Goal: Task Accomplishment & Management: Use online tool/utility

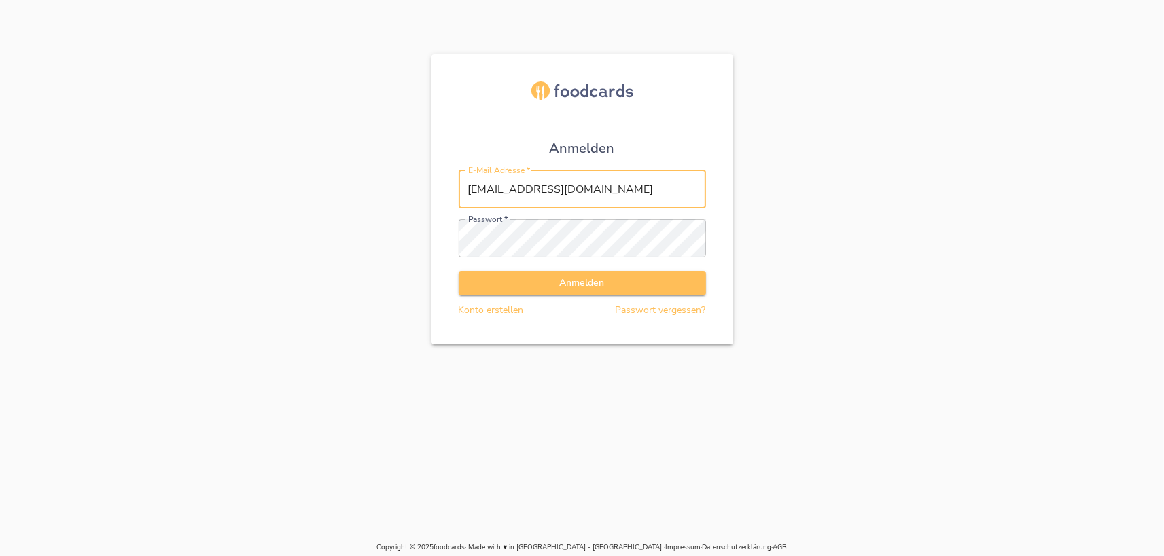
type input "[EMAIL_ADDRESS][DOMAIN_NAME]"
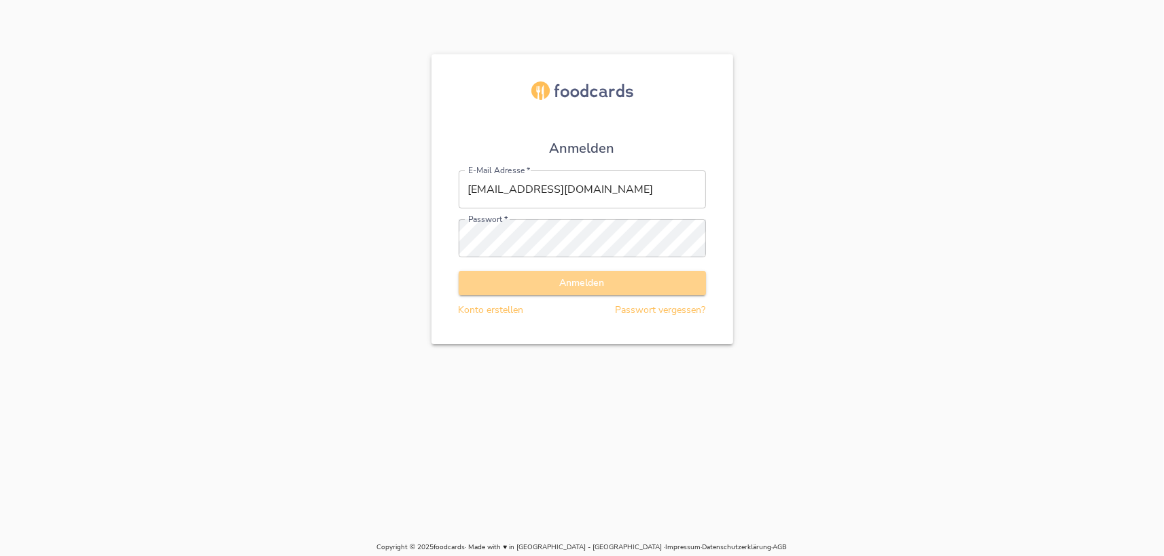
click at [603, 288] on span "Anmelden" at bounding box center [582, 283] width 226 height 17
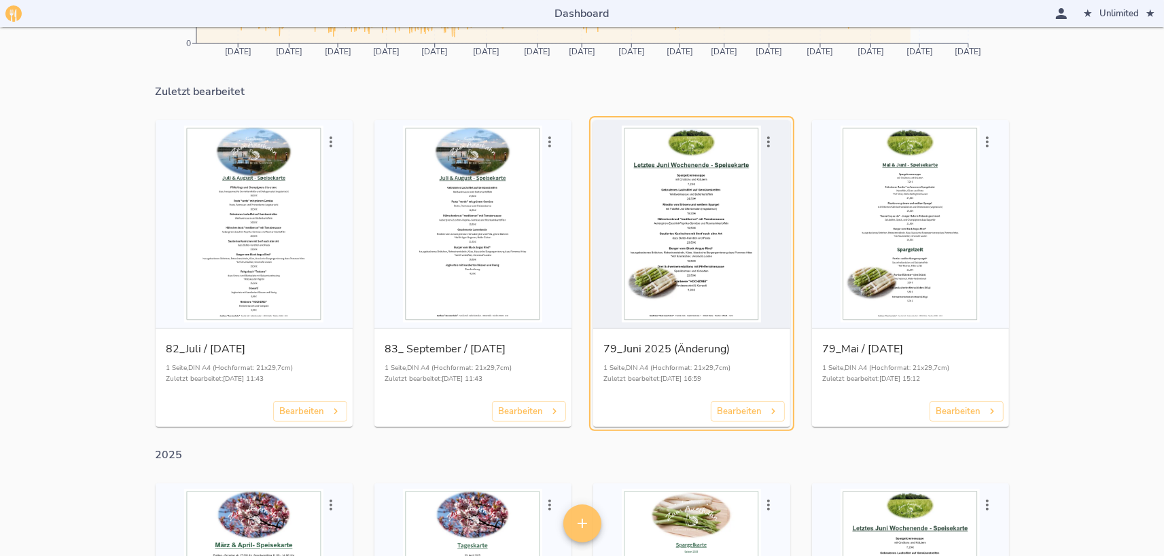
scroll to position [224, 0]
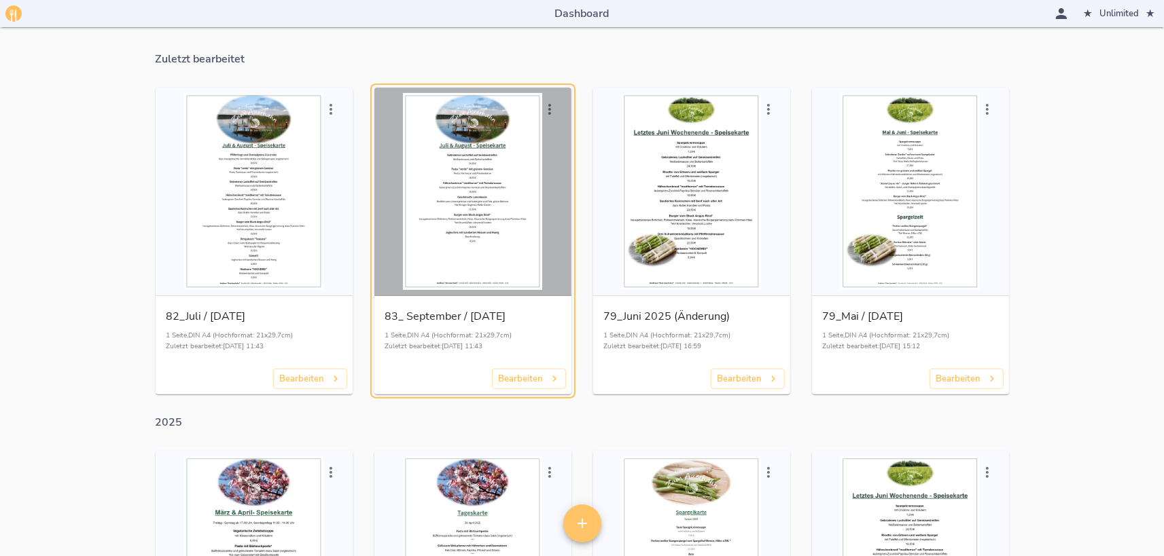
click at [514, 256] on div "button" at bounding box center [473, 191] width 186 height 197
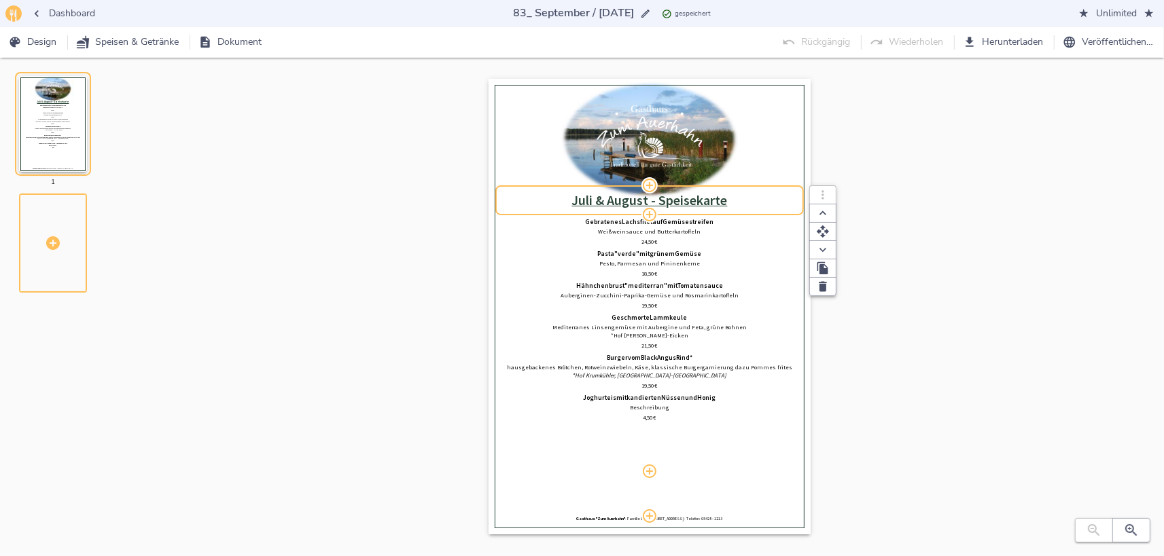
click at [586, 203] on u "﻿ Juli & August - Speisekarte" at bounding box center [650, 200] width 156 height 17
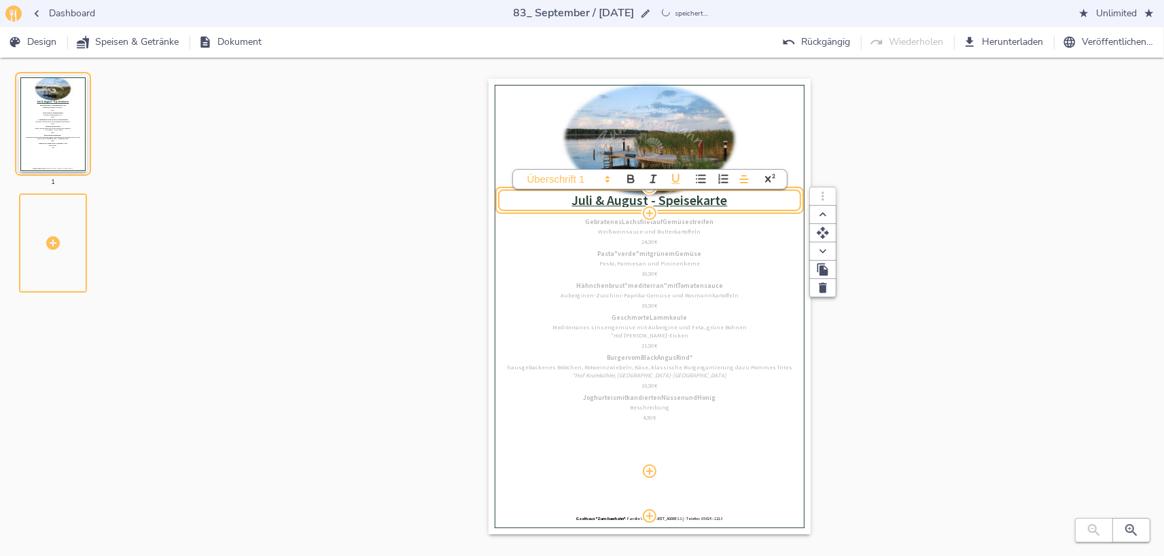
click at [586, 202] on u "﻿Juli & August - Speisekarte" at bounding box center [650, 200] width 156 height 17
click at [43, 45] on span "Design" at bounding box center [34, 42] width 46 height 17
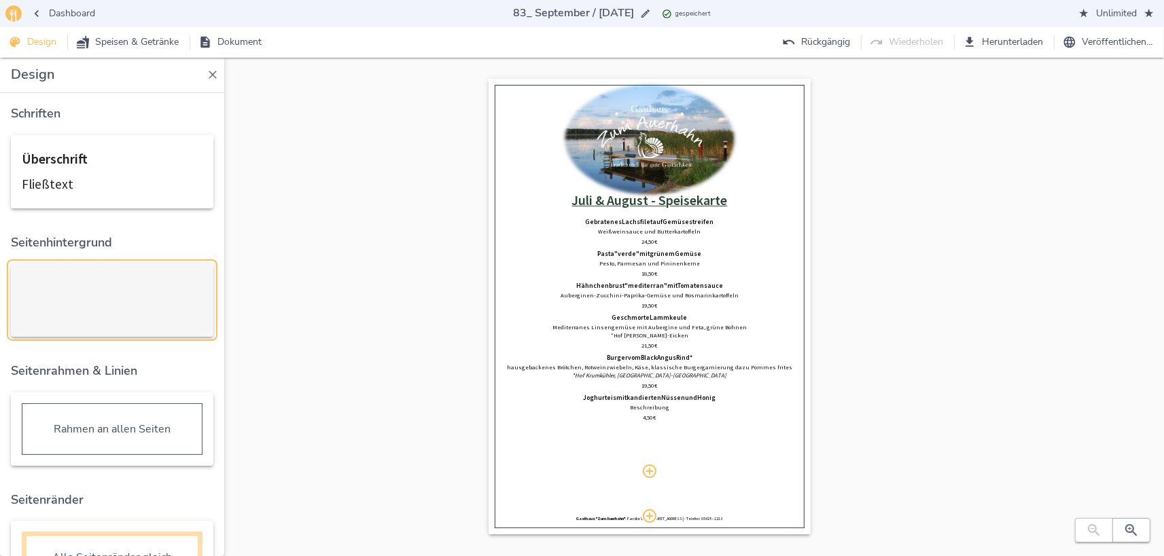
click at [132, 305] on div "button" at bounding box center [112, 300] width 181 height 52
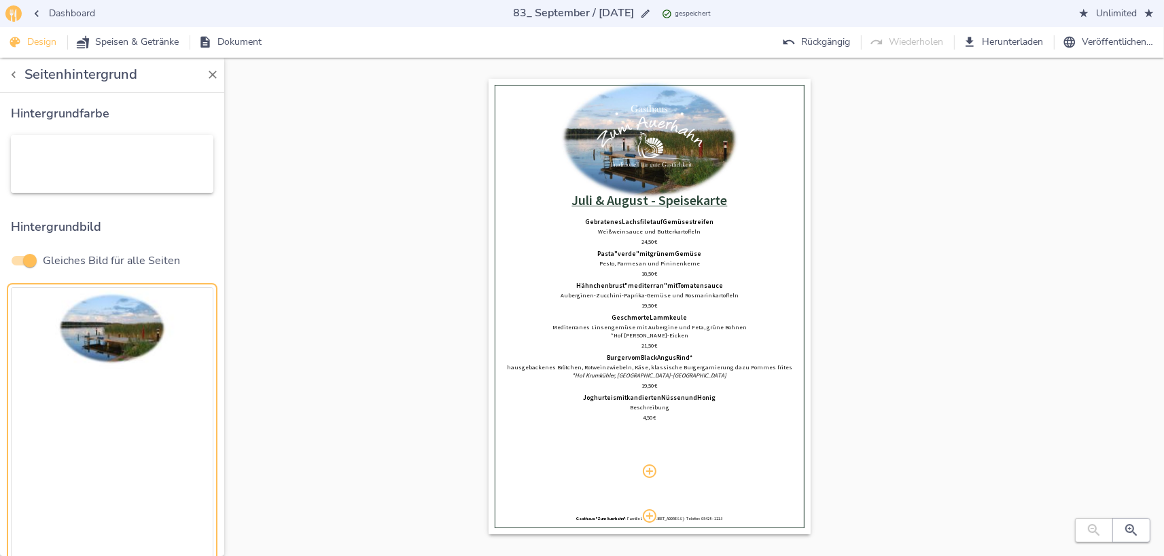
scroll to position [58, 0]
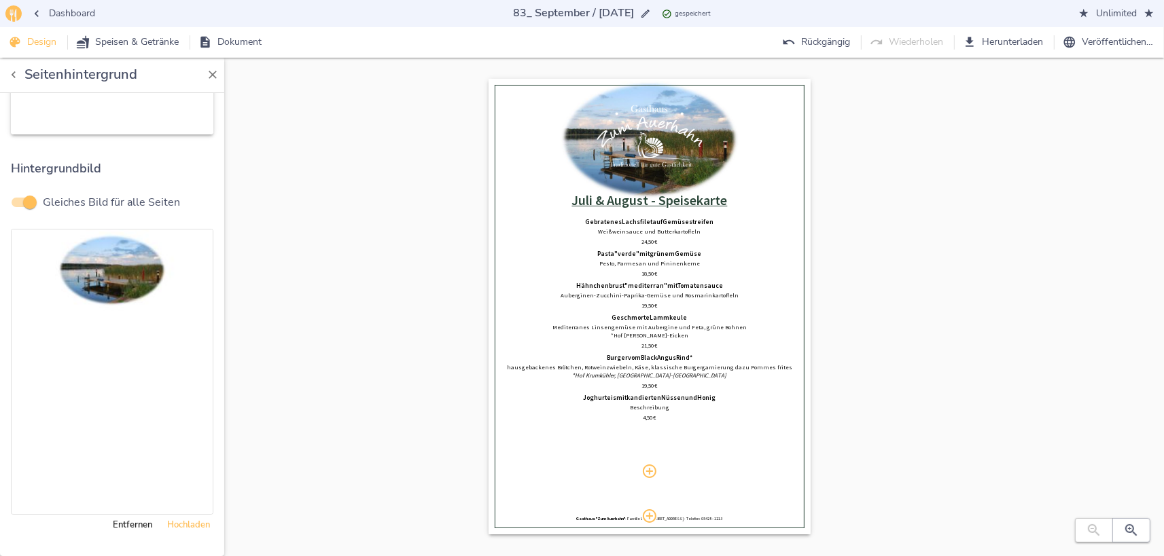
click at [181, 526] on span "Hochladen" at bounding box center [188, 526] width 43 height 16
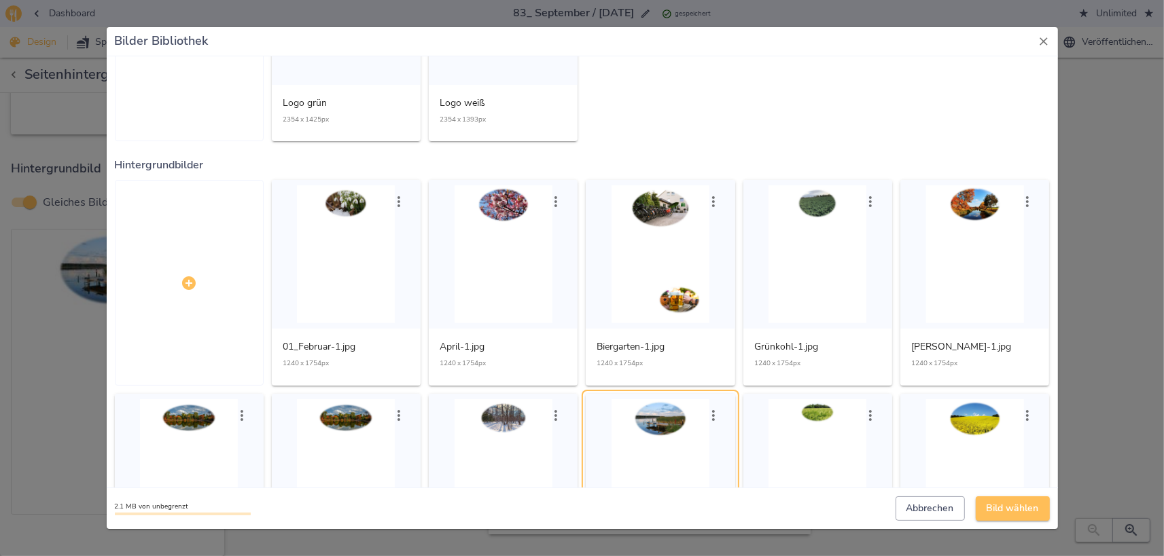
scroll to position [149, 0]
click at [966, 258] on div at bounding box center [975, 254] width 138 height 138
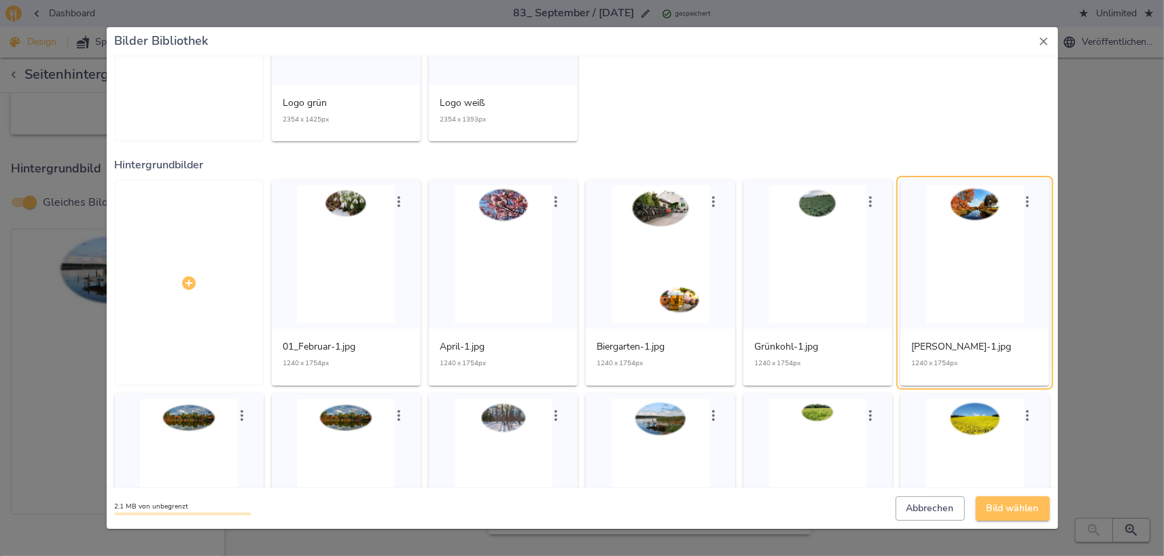
click at [1014, 512] on span "Bild wählen" at bounding box center [1012, 509] width 52 height 17
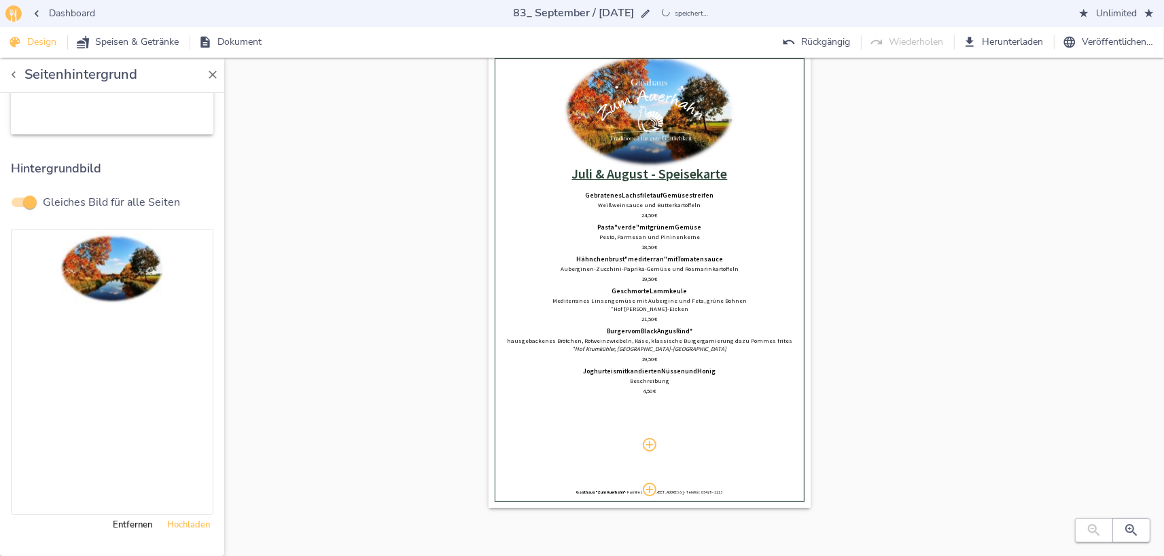
scroll to position [27, 0]
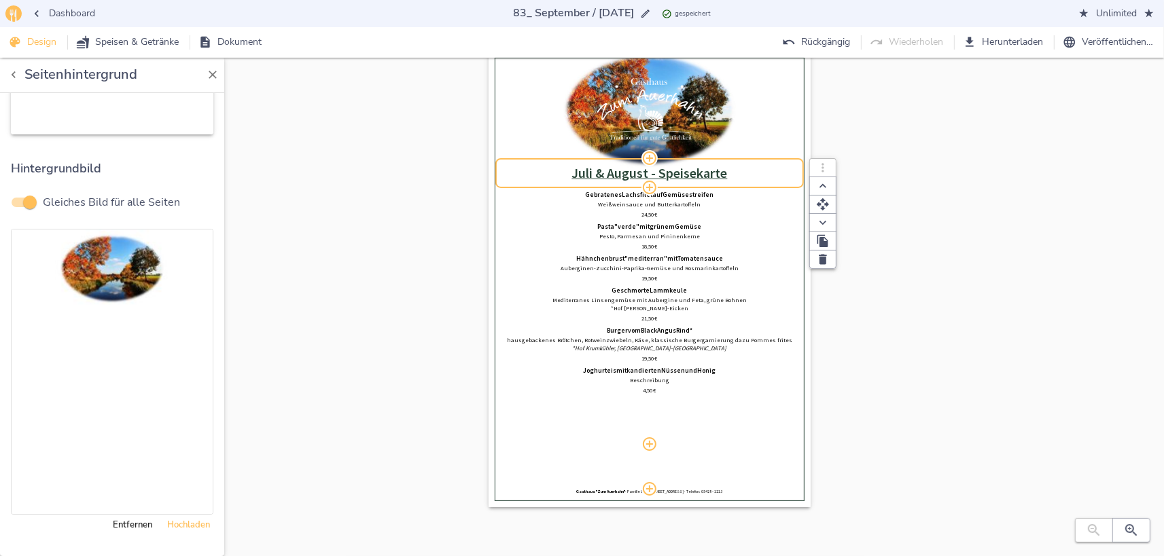
click at [587, 173] on u "﻿Juli & August - Speisekarte" at bounding box center [650, 172] width 156 height 17
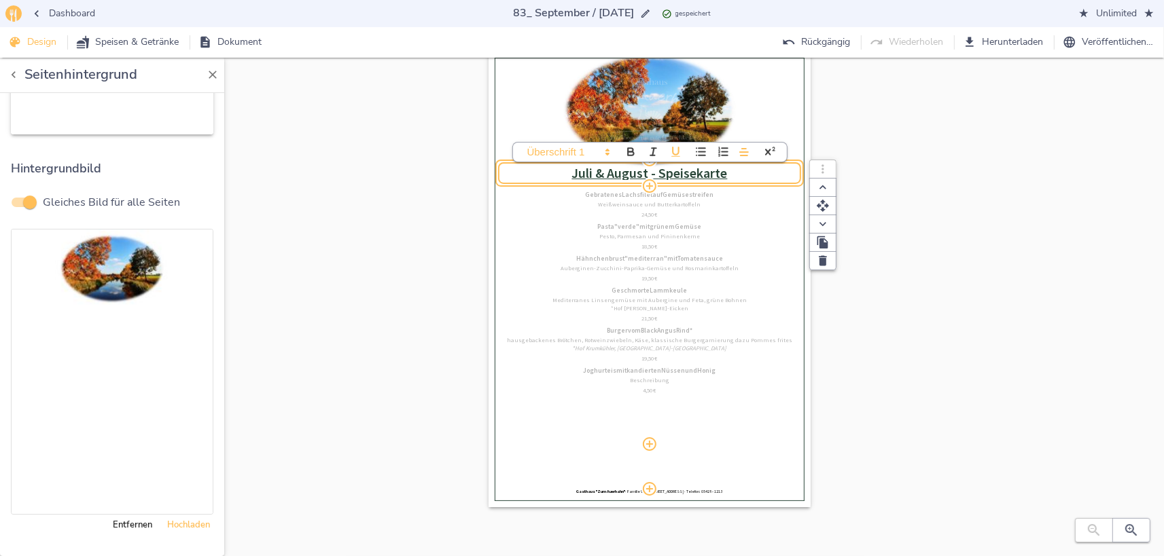
click at [587, 173] on u "﻿Juli & August - Speisekarte" at bounding box center [650, 172] width 156 height 17
drag, startPoint x: 572, startPoint y: 172, endPoint x: 647, endPoint y: 169, distance: 74.8
click at [647, 169] on h2 "﻿Juli & August - Speisekarte" at bounding box center [650, 173] width 296 height 16
click at [705, 234] on div "0% Hochladen September & Oktober - Speisekarte Gebratenes Lachsfilet auf Gemüse…" at bounding box center [650, 229] width 296 height 342
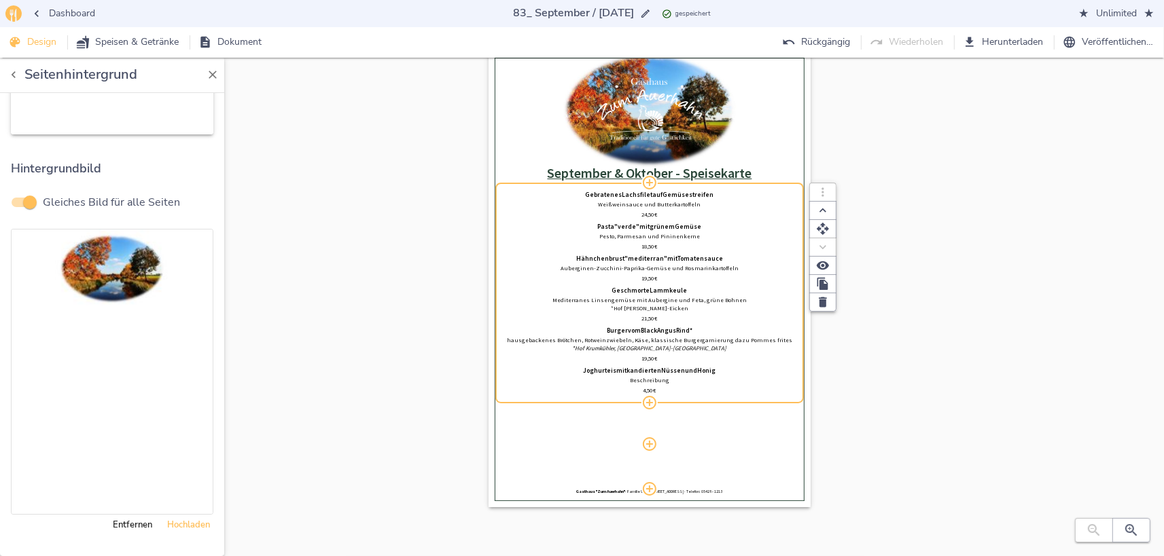
click at [633, 194] on span "Lachsfilet" at bounding box center [637, 196] width 31 height 8
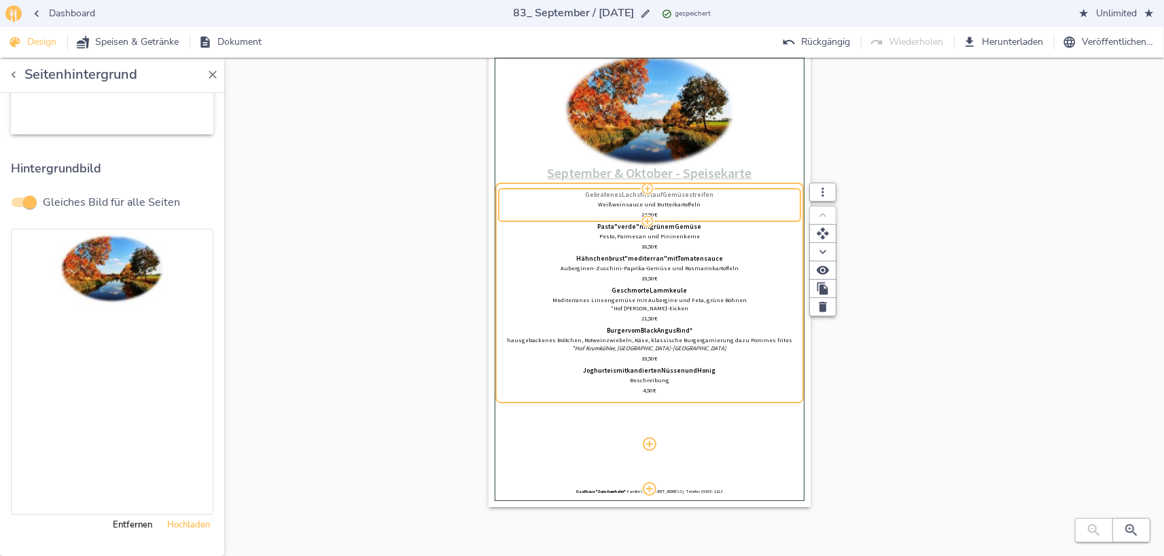
click at [633, 194] on span "Lachsfilet" at bounding box center [637, 196] width 31 height 8
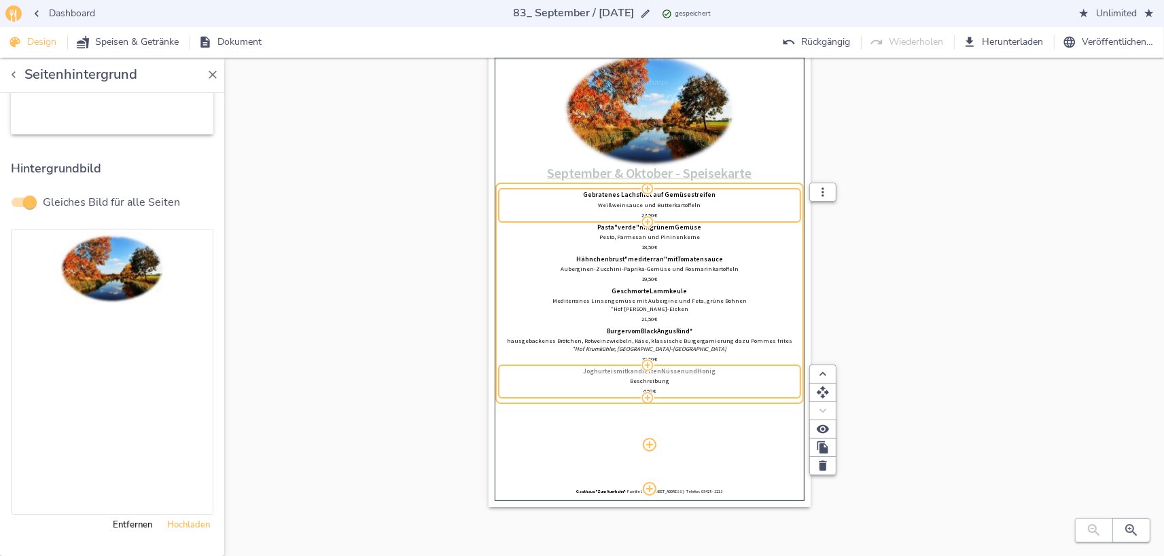
click at [597, 371] on span "Joghurteis" at bounding box center [600, 372] width 33 height 8
click at [597, 371] on input "Joghurteis mit kandierten Nüssen und Honig" at bounding box center [650, 371] width 296 height 7
type input "Haselnusseiscreme mit Blaubeerkompott"
click at [978, 304] on div "0% Hochladen September & Oktober - Speisekarte Gebratenes Lachsfilet auf Gemüse…" at bounding box center [649, 293] width 985 height 483
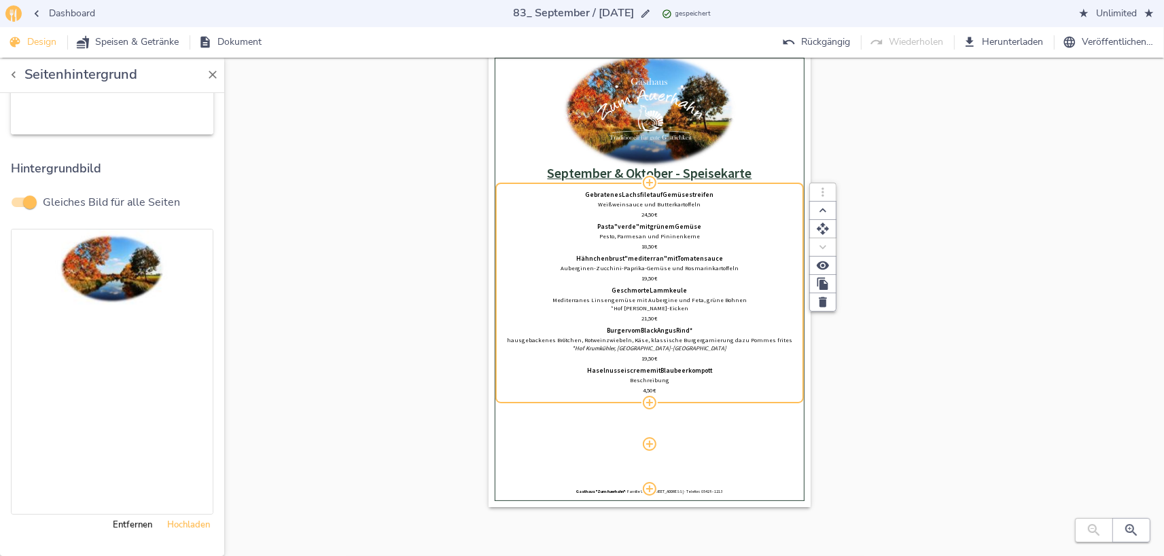
click at [645, 383] on p "Beschreibung" at bounding box center [650, 380] width 296 height 8
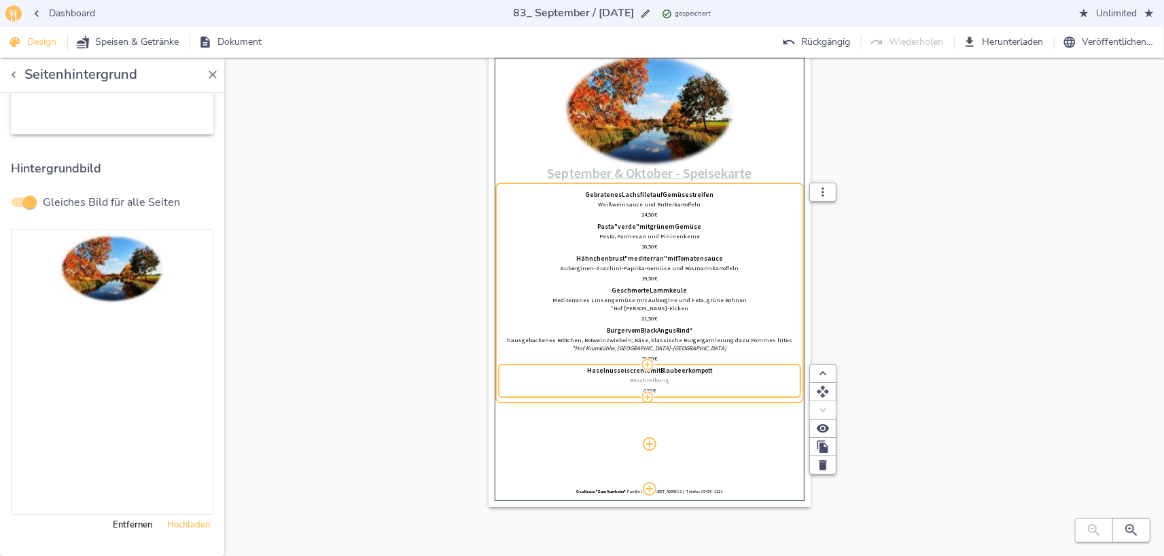
click at [670, 382] on p "Beschreibung" at bounding box center [650, 380] width 296 height 8
click at [825, 430] on icon "button" at bounding box center [823, 429] width 14 height 14
click at [761, 429] on span "Speise Beschreibung" at bounding box center [745, 429] width 103 height 16
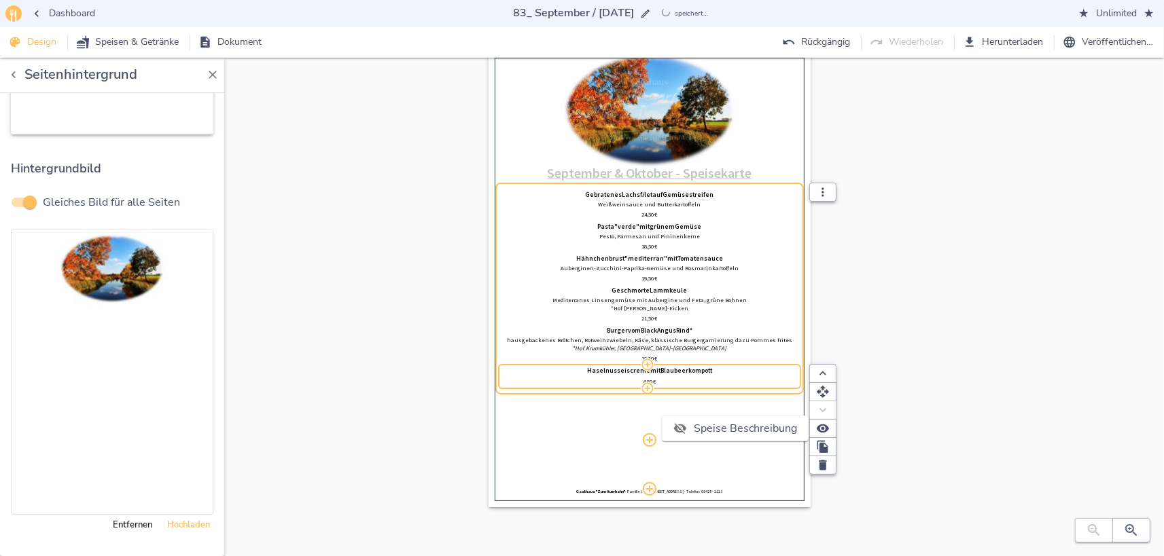
click at [659, 380] on div at bounding box center [582, 278] width 1164 height 556
click at [635, 380] on div "4,50   €" at bounding box center [650, 382] width 296 height 8
click at [643, 380] on input "4,50" at bounding box center [648, 382] width 26 height 8
type input "0"
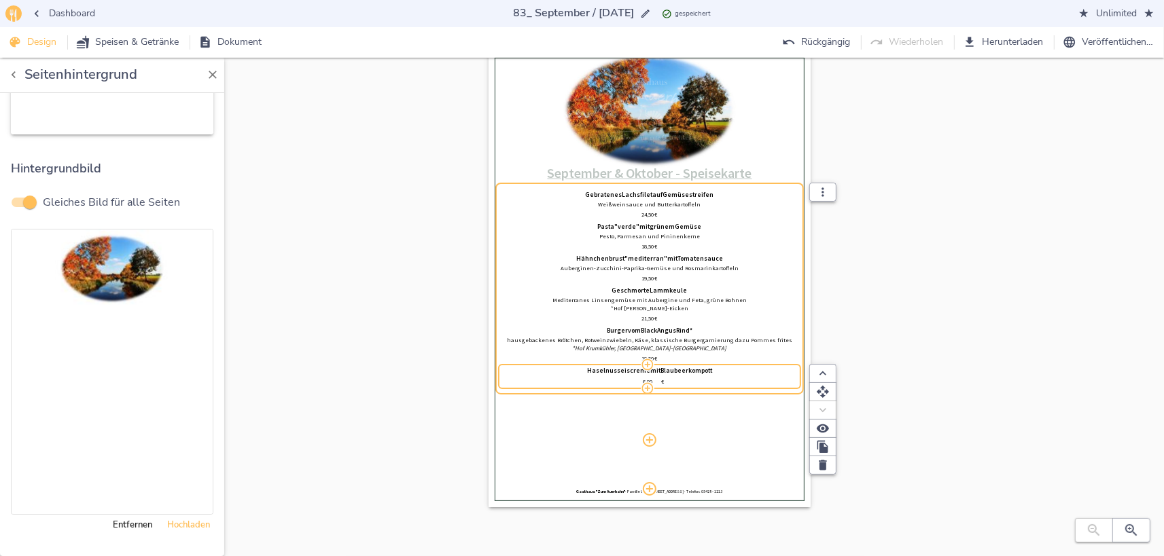
type input "6,80"
click at [637, 383] on div "6,80   €" at bounding box center [650, 382] width 296 height 8
click at [639, 378] on div "6,80   €" at bounding box center [650, 382] width 296 height 8
click at [644, 382] on icon "button" at bounding box center [648, 389] width 14 height 14
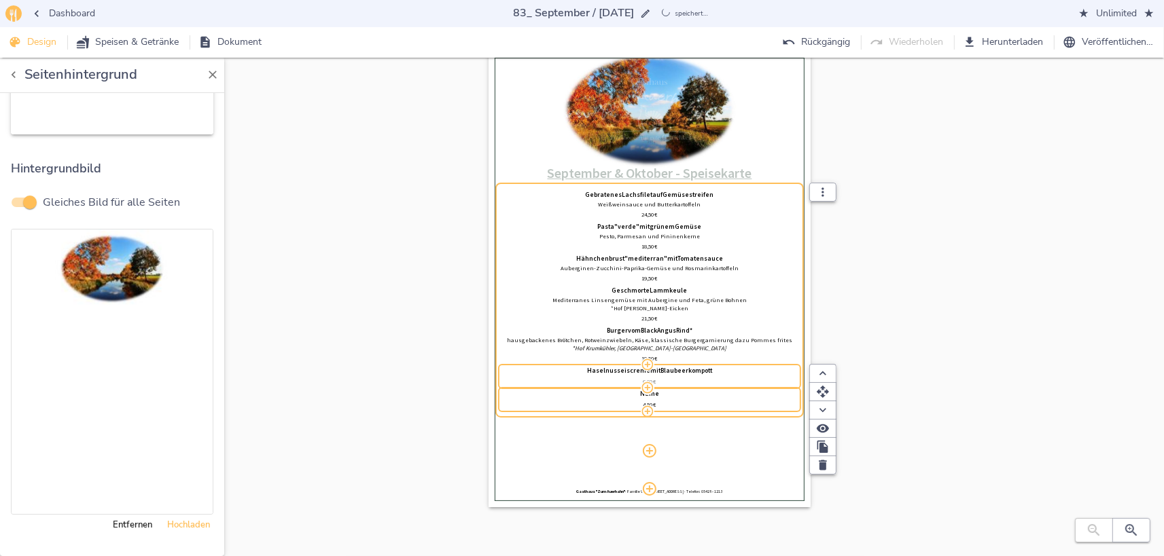
click at [642, 381] on div "6,80   €" at bounding box center [650, 382] width 296 height 8
click at [642, 381] on input "6,80" at bounding box center [648, 382] width 26 height 8
click at [641, 380] on input "6,80" at bounding box center [648, 382] width 26 height 8
type input "7,40"
click at [909, 301] on div "0% Hochladen September & Oktober - Speisekarte Gebratenes Lachsfilet auf Gemüse…" at bounding box center [649, 293] width 985 height 483
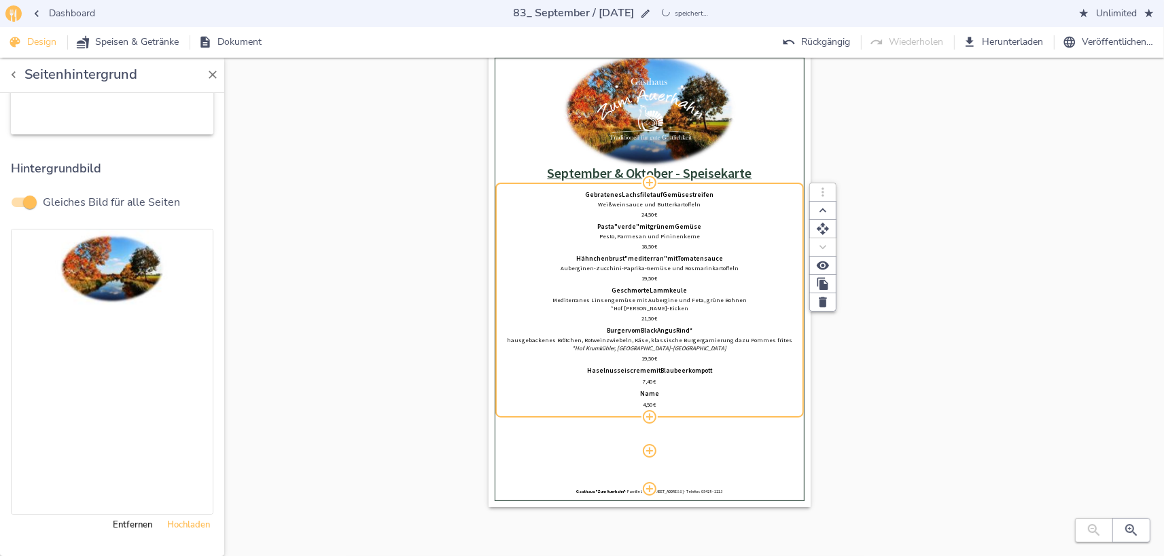
click at [669, 400] on div "Name 4,50   €" at bounding box center [650, 399] width 296 height 17
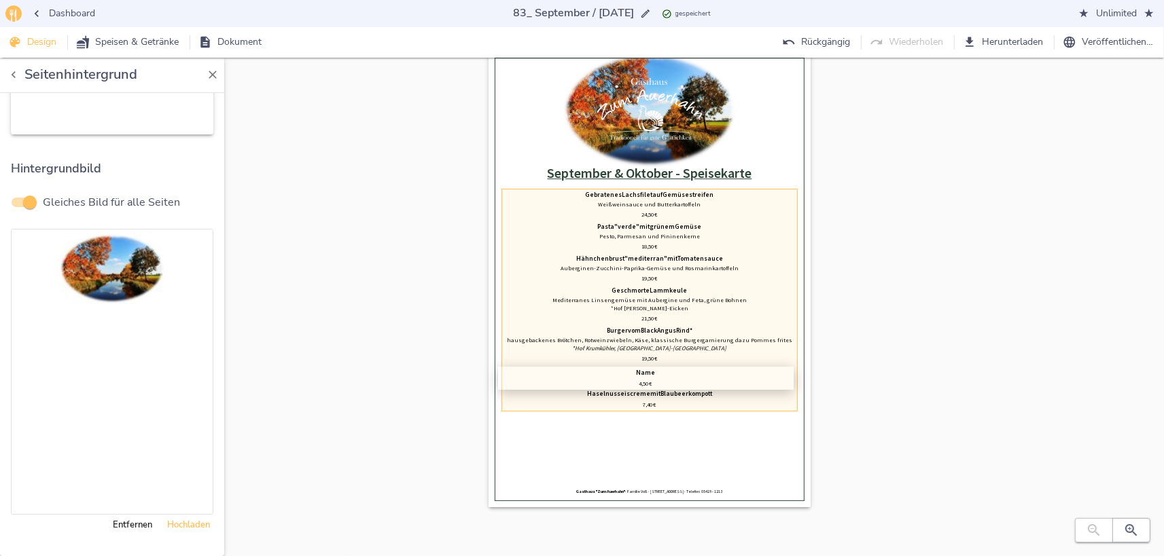
drag, startPoint x: 673, startPoint y: 389, endPoint x: 669, endPoint y: 364, distance: 25.5
click at [669, 364] on div "0% Hochladen September & Oktober - Speisekarte Gebratenes Lachsfilet auf Gemüse…" at bounding box center [650, 236] width 296 height 356
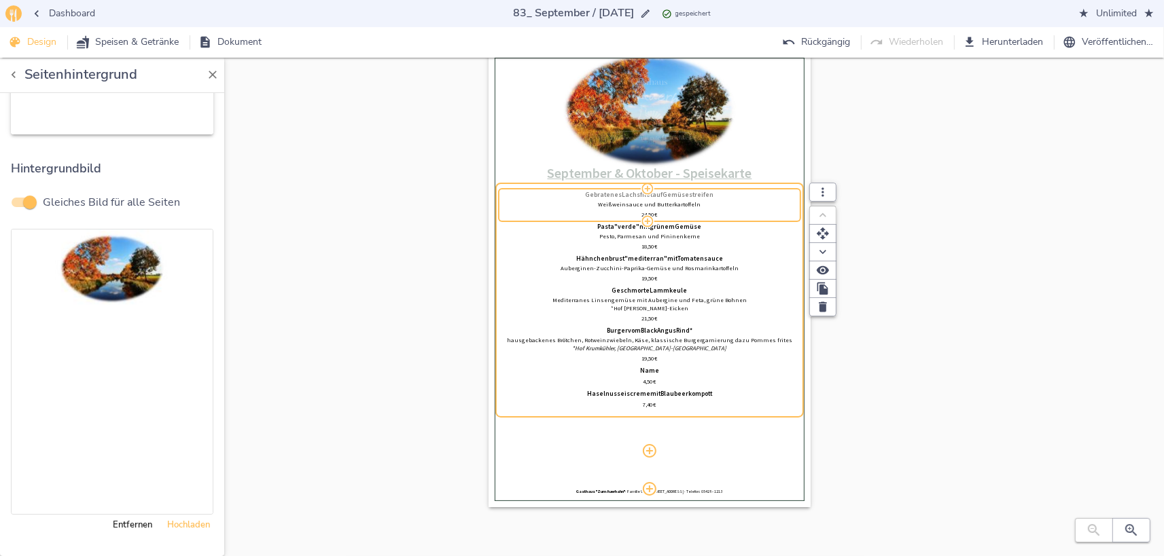
click at [612, 194] on span "Gebratenes" at bounding box center [604, 196] width 37 height 8
click at [612, 194] on input "Gebratenes Lachsfilet auf Gemüsestreifen" at bounding box center [650, 195] width 296 height 7
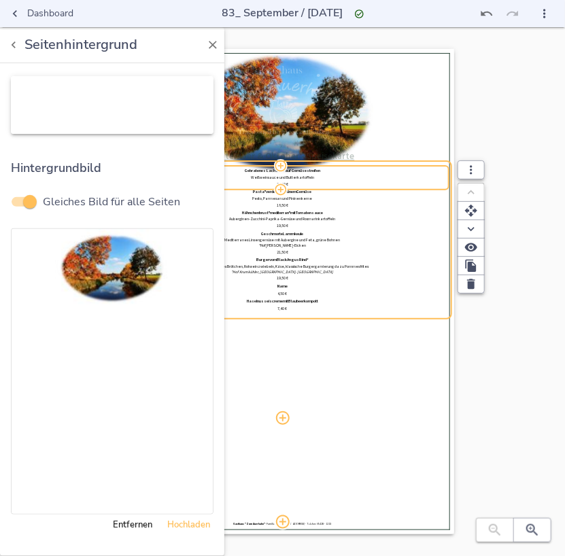
scroll to position [29, 0]
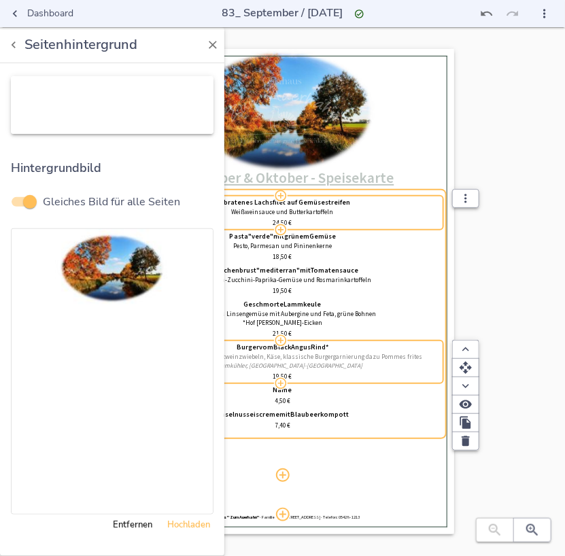
click at [318, 353] on p "hausgebackenes Brötchen, Rotweinzwiebeln, Käse, klassische Burgergarnierung daz…" at bounding box center [282, 357] width 315 height 9
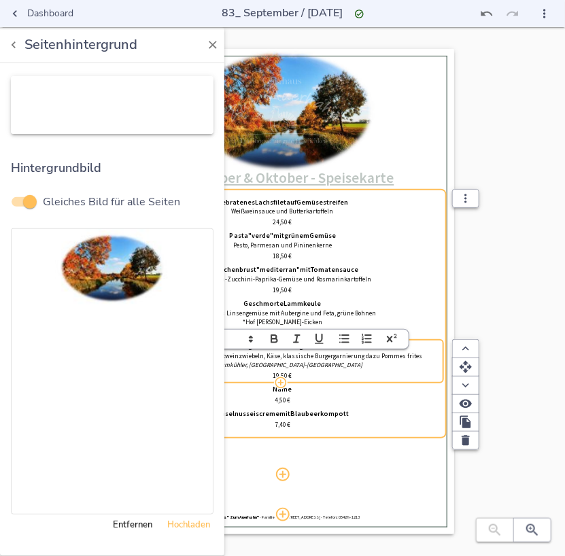
click at [312, 363] on em "*Hof Krumkühler, [GEOGRAPHIC_DATA]-[GEOGRAPHIC_DATA]" at bounding box center [282, 365] width 160 height 8
click at [211, 41] on icon "button" at bounding box center [213, 45] width 14 height 14
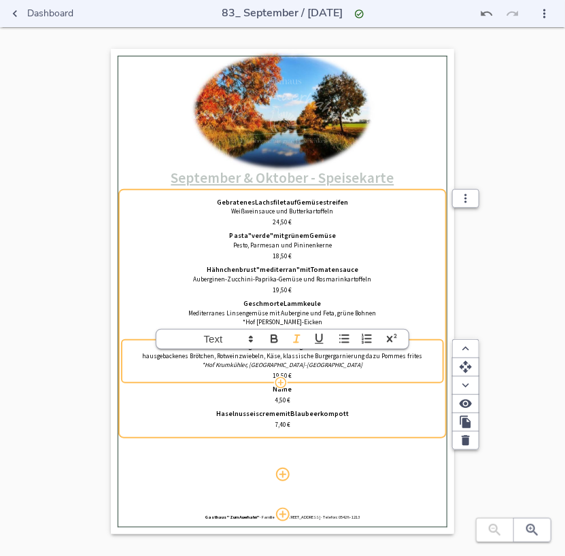
click at [234, 360] on p "hausgebackenes Brötchen, Rotweinzwiebeln, Käse, klassische Burgergarnierung daz…" at bounding box center [282, 356] width 315 height 9
click at [181, 357] on p "hausgebackenes Brötchen, Rotweinzwiebeln, Käse, klassische Burgergarnierung daz…" at bounding box center [282, 356] width 315 height 9
drag, startPoint x: 270, startPoint y: 355, endPoint x: 280, endPoint y: 359, distance: 11.0
click at [270, 355] on p "hausgebackenes Brötchen, Rotweinzwiebeln, Käse, klassische Burgergarnierung daz…" at bounding box center [282, 356] width 315 height 9
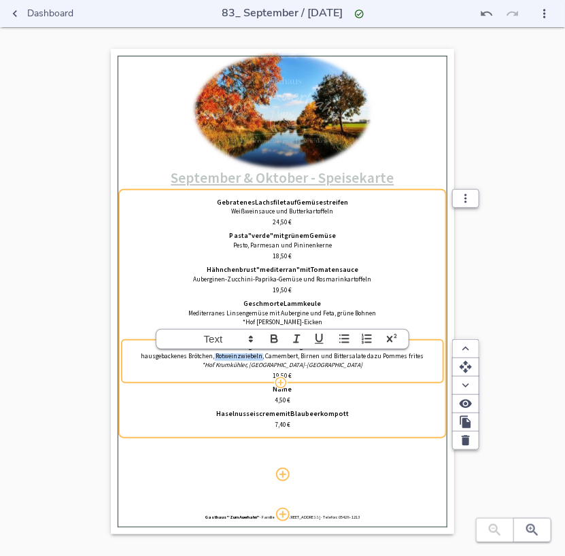
drag, startPoint x: 219, startPoint y: 356, endPoint x: 264, endPoint y: 355, distance: 45.5
click at [264, 355] on p "hausgebackenes Brötchen, Rotweinzwiebeln, Camembert, Birnen und Bittersalate da…" at bounding box center [282, 356] width 315 height 9
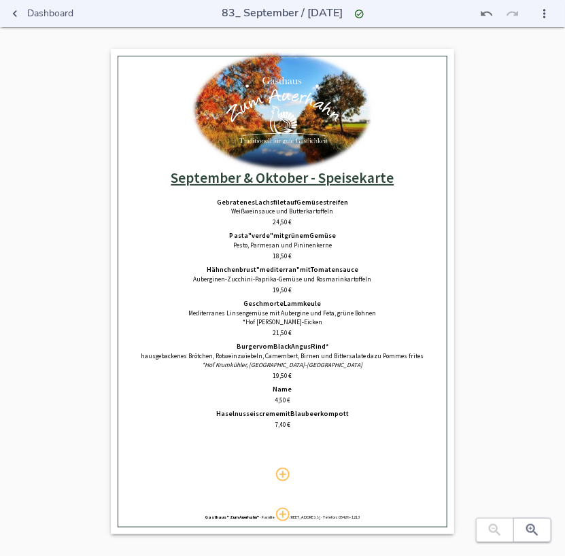
click at [495, 288] on div "0% Hochladen September & Oktober - Speisekarte Gebratenes Lachsfilet auf Gemüse…" at bounding box center [282, 305] width 521 height 512
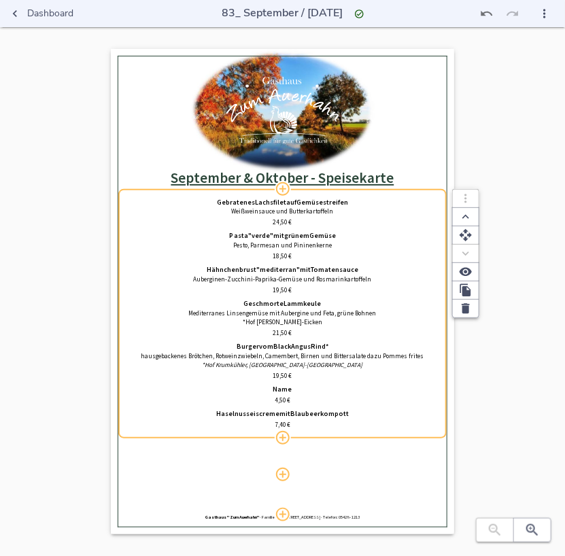
click at [243, 349] on span "Burger" at bounding box center [247, 346] width 22 height 8
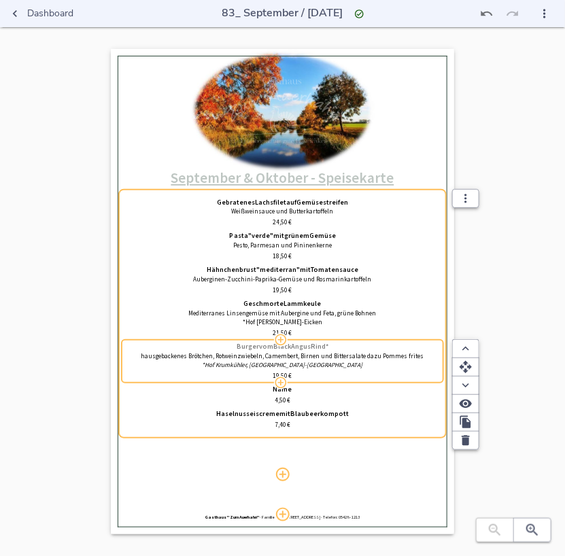
click at [240, 346] on span "Burger" at bounding box center [247, 346] width 22 height 8
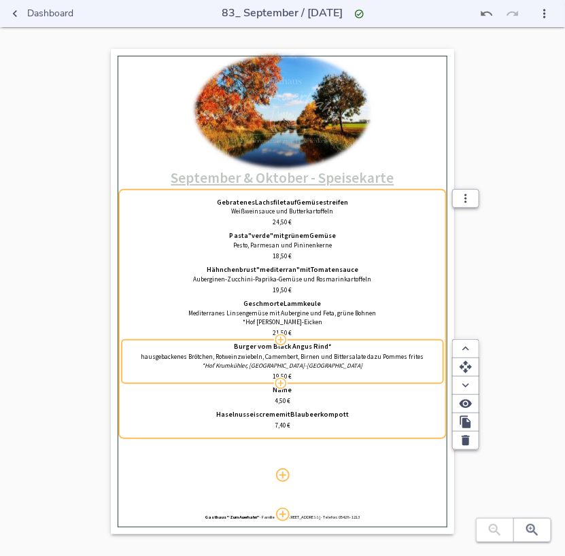
click at [240, 346] on input "Burger vom Black Angus Rind*" at bounding box center [282, 346] width 315 height 8
click at [238, 346] on input "Burger vom Black Angus Rind*" at bounding box center [282, 346] width 315 height 8
click at [334, 346] on input "Burger vom Black Angus Rind*" at bounding box center [282, 346] width 315 height 8
type input "Burger vom Black Angus Rind* "[PERSON_NAME] Edition""
click at [475, 297] on div "0% Hochladen September & Oktober - Speisekarte Gebratenes Lachsfilet auf Gemüse…" at bounding box center [282, 305] width 521 height 512
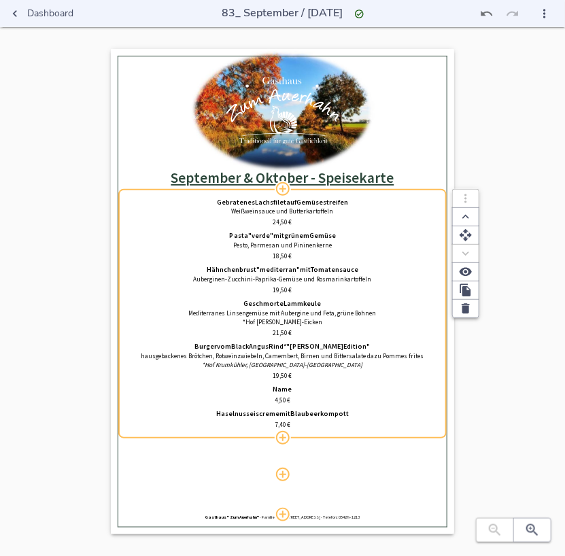
click at [287, 347] on span "Rind*" at bounding box center [278, 346] width 18 height 8
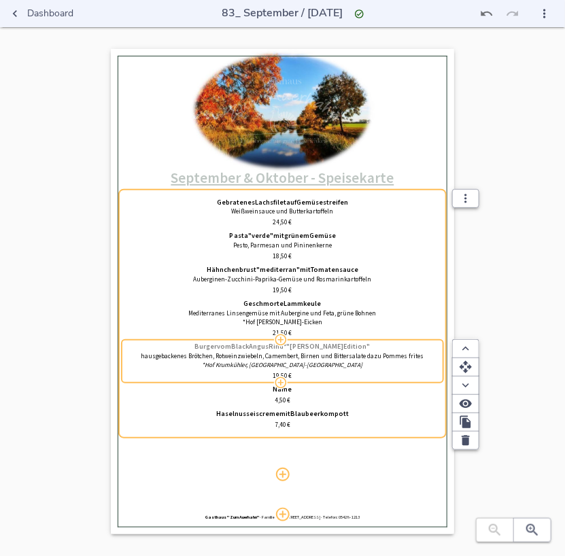
click at [287, 347] on span "Rind*" at bounding box center [278, 346] width 18 height 8
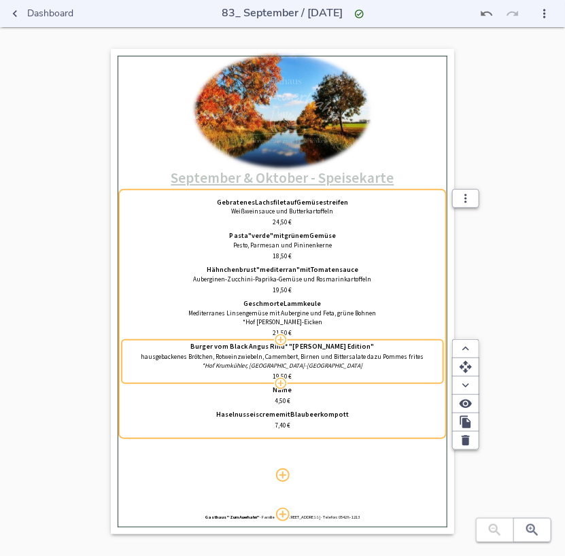
click at [302, 348] on input "Burger vom Black Angus Rind* "[PERSON_NAME] Edition"" at bounding box center [282, 346] width 315 height 8
type input "Burger vom Black Angus Rind* - "[PERSON_NAME] Edition""
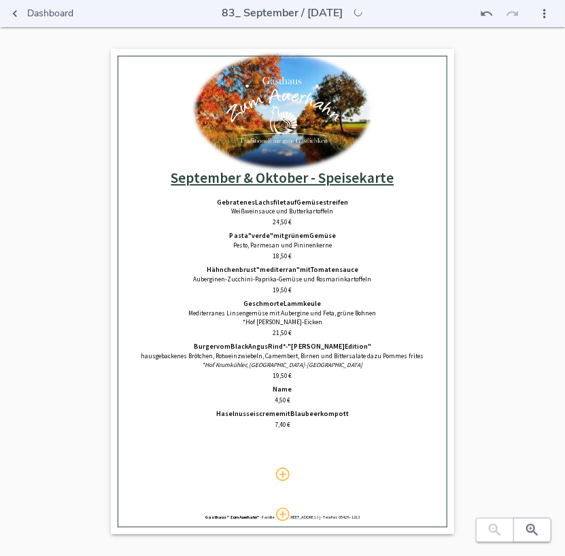
click at [522, 247] on div "0% Hochladen September & Oktober - Speisekarte Gebratenes Lachsfilet auf Gemüse…" at bounding box center [282, 305] width 521 height 512
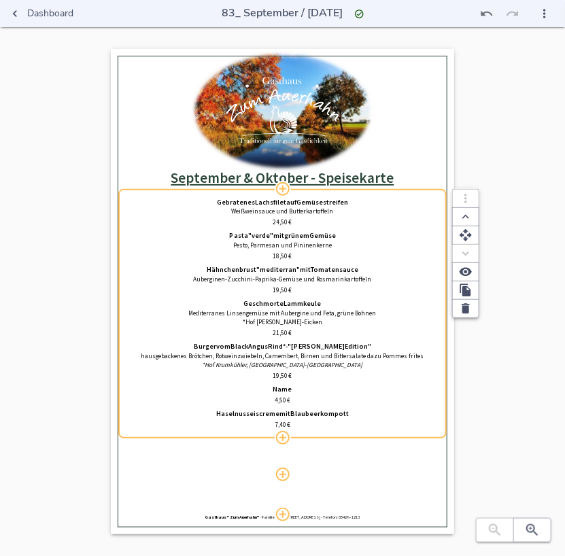
click at [290, 389] on span "Name" at bounding box center [282, 389] width 19 height 8
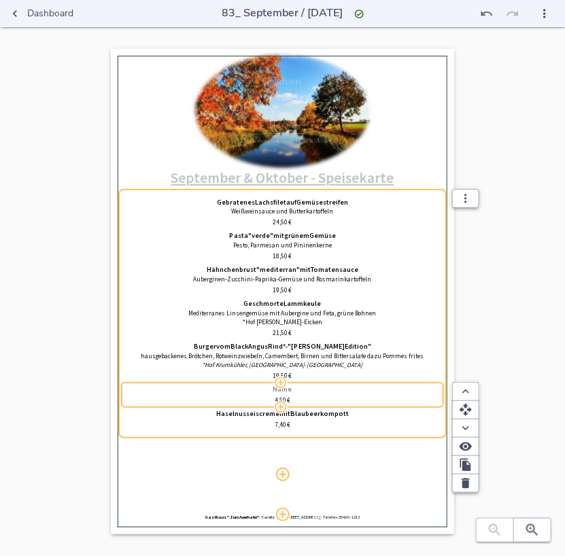
click at [290, 390] on span "Name" at bounding box center [282, 389] width 19 height 8
click at [290, 390] on input "Name" at bounding box center [282, 389] width 315 height 8
click at [469, 448] on icon "button" at bounding box center [465, 446] width 12 height 9
type input "Geschmorte Ochsenbacke"
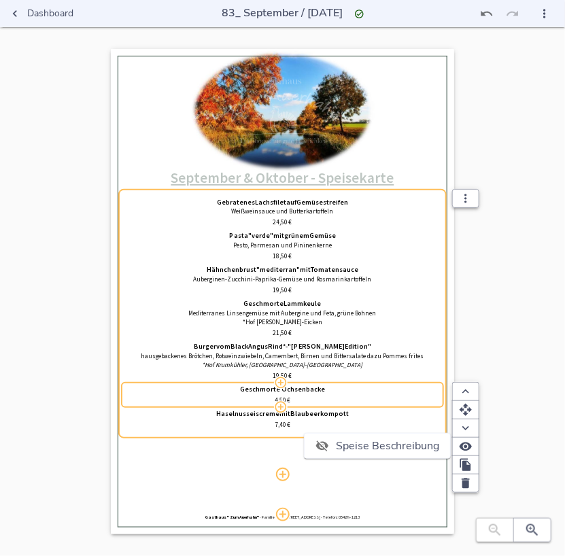
click at [373, 442] on span "Speise Beschreibung" at bounding box center [387, 446] width 103 height 16
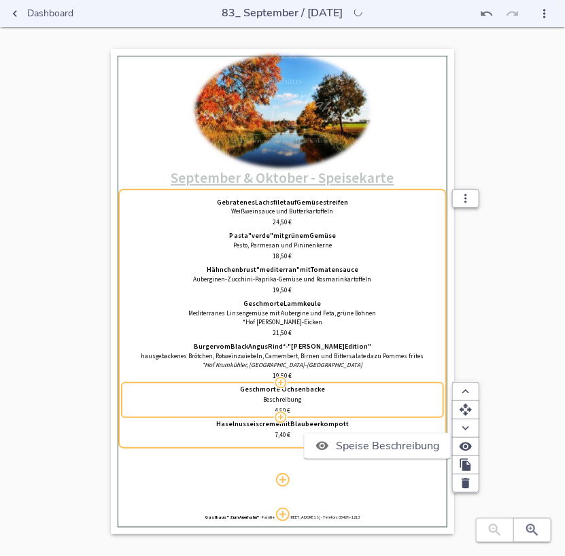
click at [307, 399] on div at bounding box center [282, 278] width 565 height 556
click at [304, 398] on div "Speise Beschreibung" at bounding box center [282, 278] width 565 height 556
click at [303, 398] on p "Beschreibung" at bounding box center [282, 399] width 315 height 9
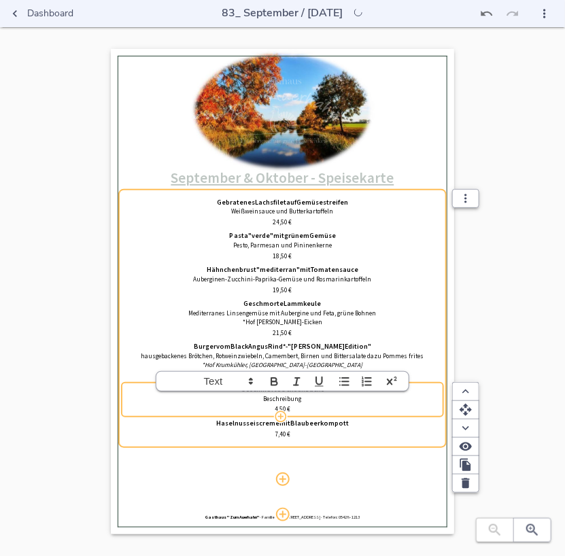
click at [303, 398] on p "Beschreibung" at bounding box center [282, 399] width 315 height 9
click at [271, 407] on div "4,50   €" at bounding box center [282, 409] width 315 height 9
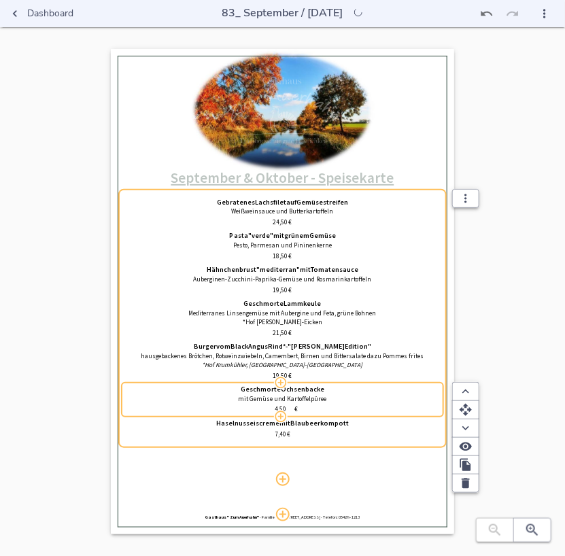
click at [271, 407] on div "4,50   €" at bounding box center [282, 409] width 315 height 9
click at [281, 408] on input "4,50" at bounding box center [280, 409] width 26 height 9
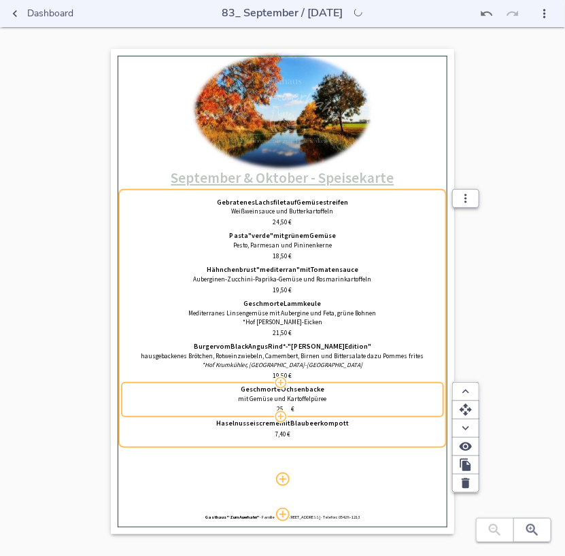
type input "2"
type input "24,50"
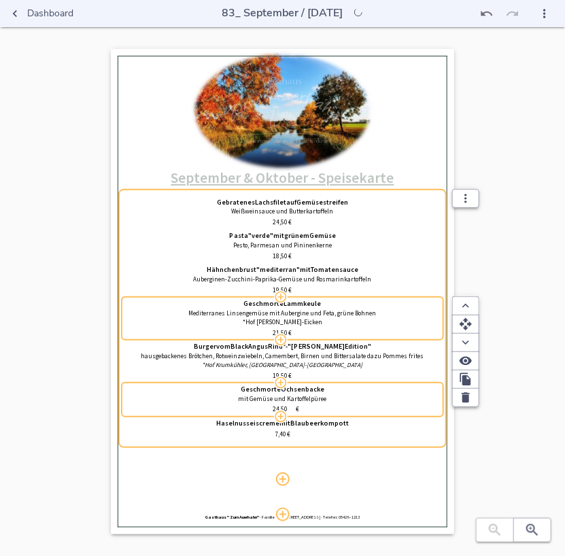
click at [544, 257] on div "Dashboard 83_ September / [DATE] 83_ September / [DATE] 0% Hochladen September …" at bounding box center [282, 291] width 565 height 583
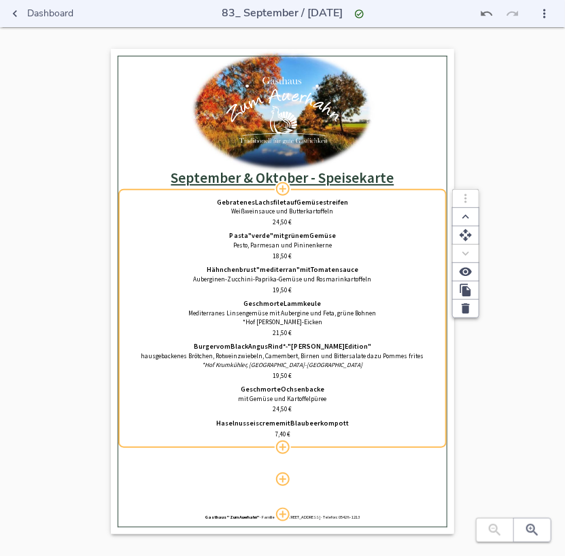
click at [270, 240] on span ""verde"" at bounding box center [260, 236] width 25 height 8
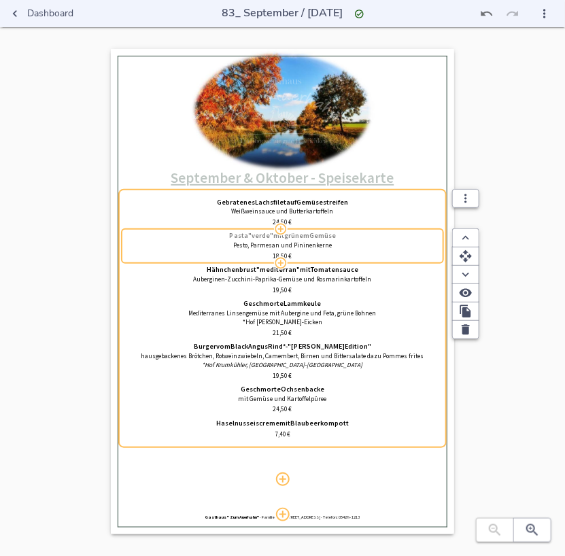
click at [262, 236] on span ""verde"" at bounding box center [260, 236] width 25 height 8
click at [262, 236] on input "Pasta "verde" mit grünem Gemüse" at bounding box center [282, 236] width 315 height 8
type input "Allgäuer Spinatspätzle mit Röstzwiebeln"
click at [247, 243] on p "Pesto, Parmesan und Pininenkerne" at bounding box center [282, 246] width 315 height 9
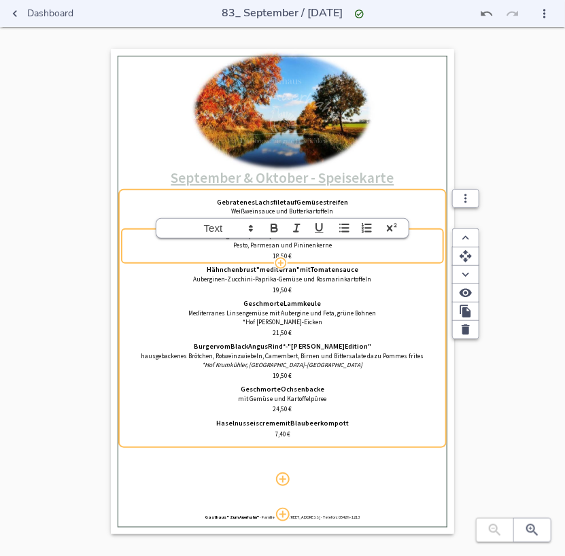
click at [236, 243] on p "Pesto, Parmesan und Pininenkerne" at bounding box center [282, 245] width 315 height 9
click at [231, 245] on p "Pesto, Parmesan und Pininenkerne" at bounding box center [282, 245] width 315 height 9
drag, startPoint x: 231, startPoint y: 245, endPoint x: 363, endPoint y: 243, distance: 132.5
click at [363, 243] on p "Pesto, Parmesan und Pininenkerne" at bounding box center [282, 245] width 315 height 9
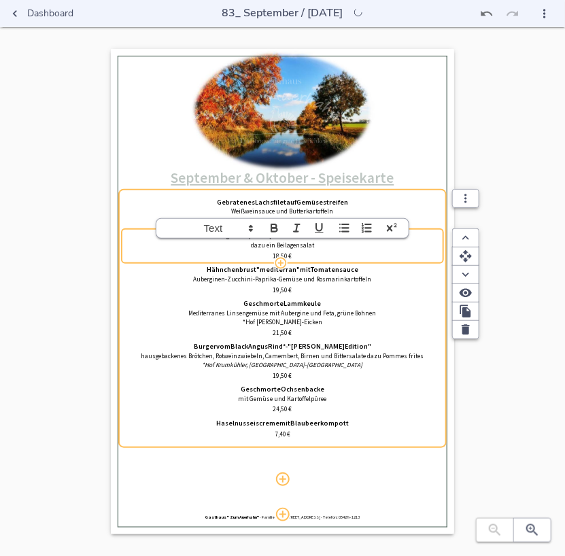
click at [499, 132] on div "0% Hochladen September & Oktober - Speisekarte Gebratenes Lachsfilet auf Gemüse…" at bounding box center [282, 305] width 521 height 512
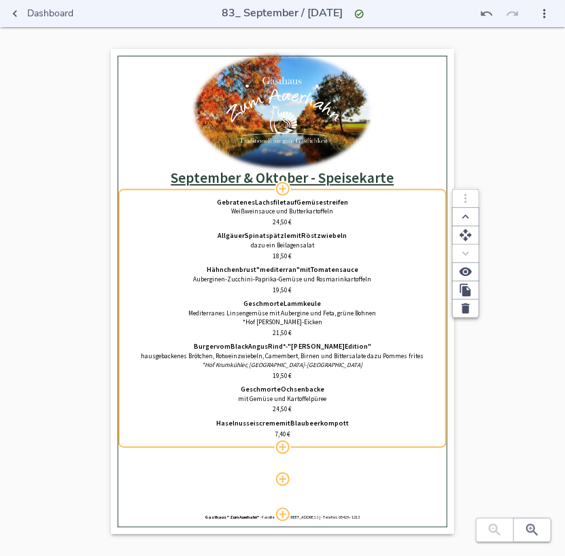
click at [245, 202] on span "Gebratenes" at bounding box center [236, 202] width 38 height 8
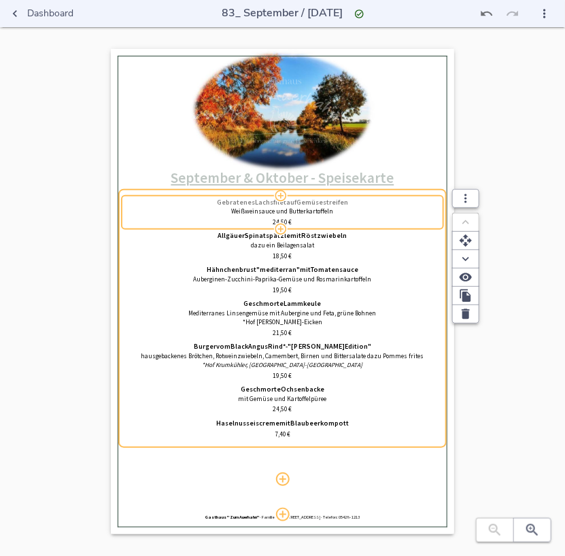
click at [245, 202] on span "Gebratenes" at bounding box center [236, 202] width 38 height 8
click at [245, 202] on input "Gebratenes Lachsfilet auf Gemüsestreifen" at bounding box center [282, 202] width 315 height 8
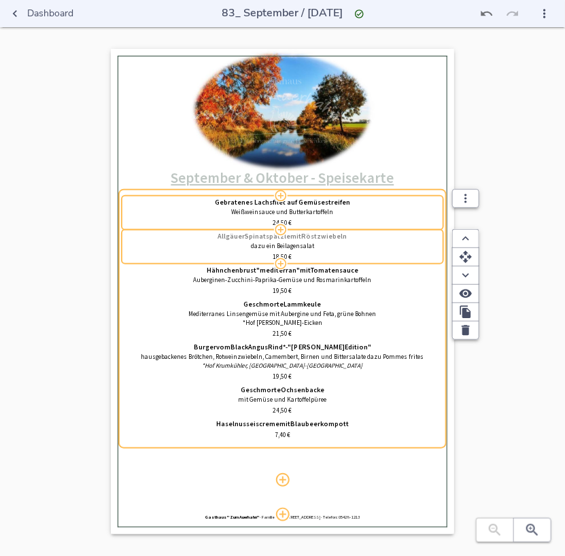
click at [265, 241] on span "Spinatspätzle" at bounding box center [268, 236] width 46 height 8
click at [234, 200] on span "Gebratenes" at bounding box center [236, 202] width 38 height 8
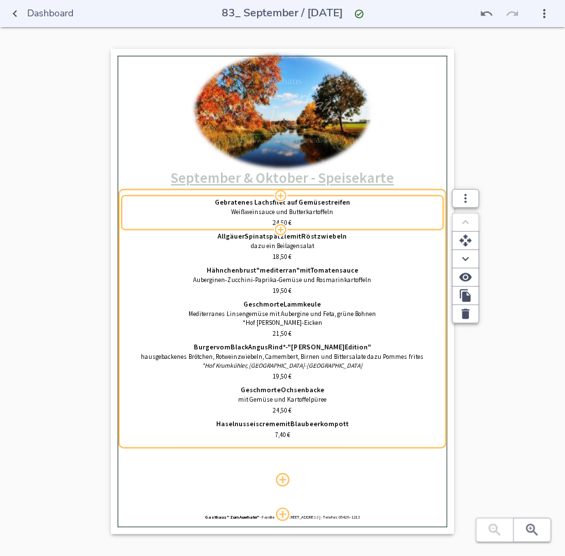
click at [234, 200] on input "Gebratenes Lachsfilet auf Gemüsestreifen" at bounding box center [282, 202] width 315 height 8
type input "Gebackenes Kabeljaufilet mit Sesamkruste"
click at [224, 215] on p "Weißweinsauce und Butterkartoffeln" at bounding box center [282, 212] width 315 height 9
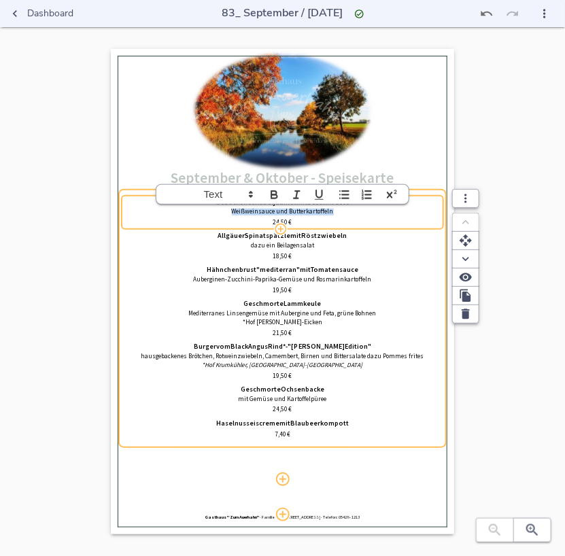
drag, startPoint x: 226, startPoint y: 211, endPoint x: 359, endPoint y: 213, distance: 133.9
click at [359, 213] on p "Weißweinsauce und Butterkartoffeln" at bounding box center [282, 211] width 315 height 9
click at [321, 224] on div "24,50   €" at bounding box center [282, 222] width 315 height 9
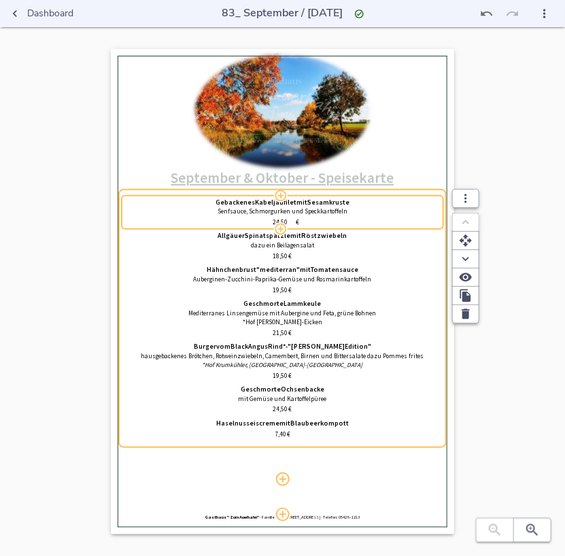
click at [277, 219] on input "24,50" at bounding box center [281, 222] width 30 height 9
click at [493, 112] on div "0% Hochladen September & Oktober - Speisekarte Gebackenes Kabeljaufilet mit Ses…" at bounding box center [282, 305] width 521 height 512
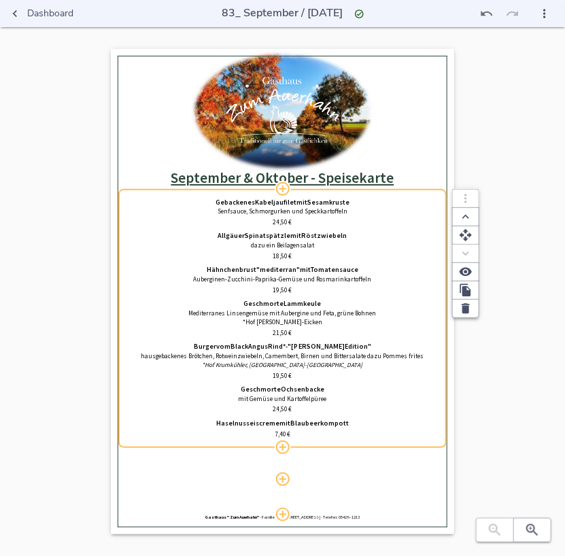
click at [277, 408] on span "24,50" at bounding box center [280, 409] width 15 height 8
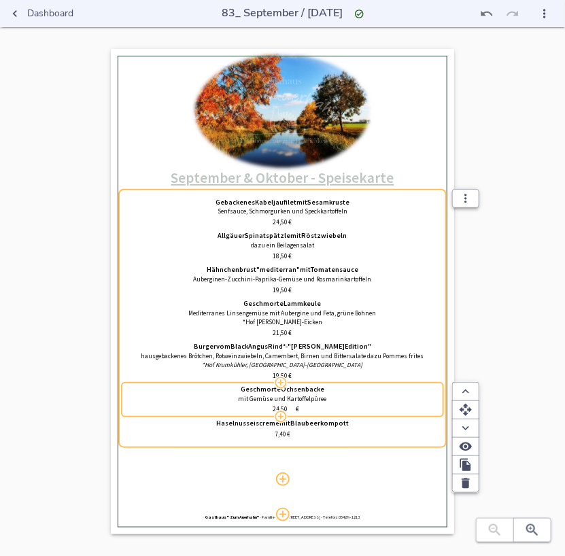
click at [277, 409] on input "24,50" at bounding box center [281, 409] width 30 height 9
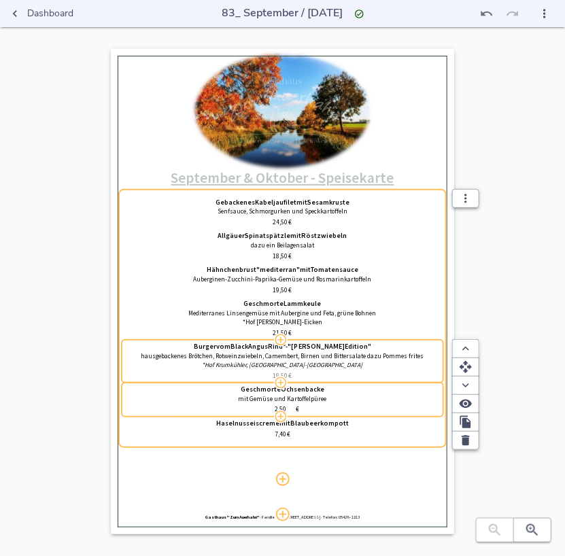
type input "25,50"
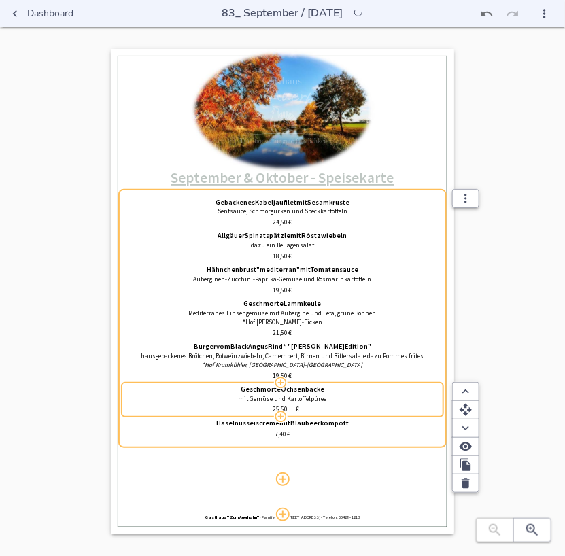
click at [505, 202] on div "0% Hochladen September & Oktober - Speisekarte Gebackenes Kabeljaufilet mit Ses…" at bounding box center [282, 305] width 521 height 512
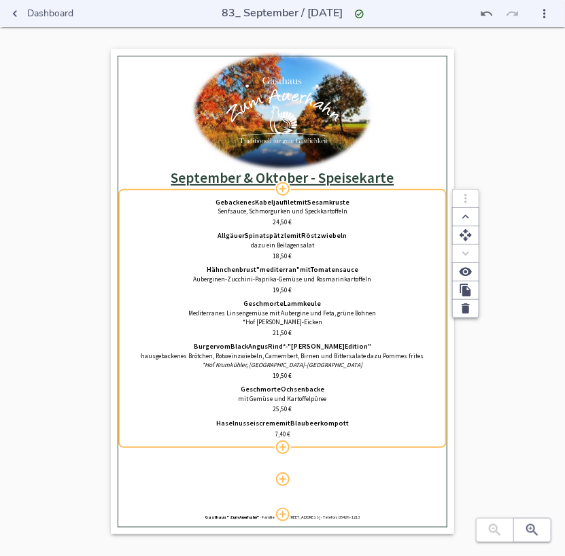
click at [318, 272] on span "Tomatensauce" at bounding box center [334, 270] width 48 height 8
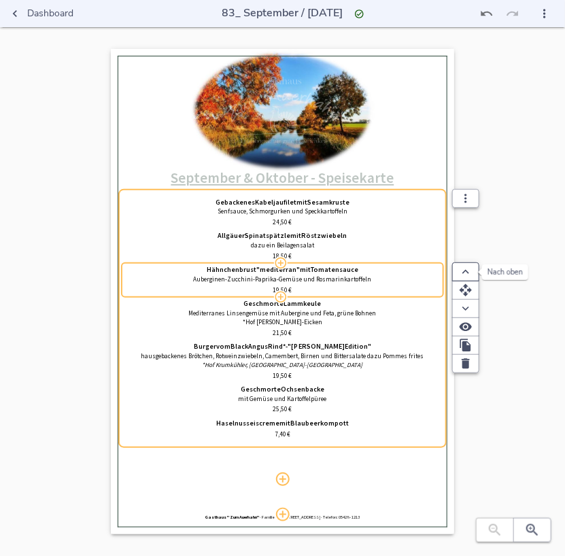
click at [463, 272] on icon "button" at bounding box center [466, 272] width 14 height 14
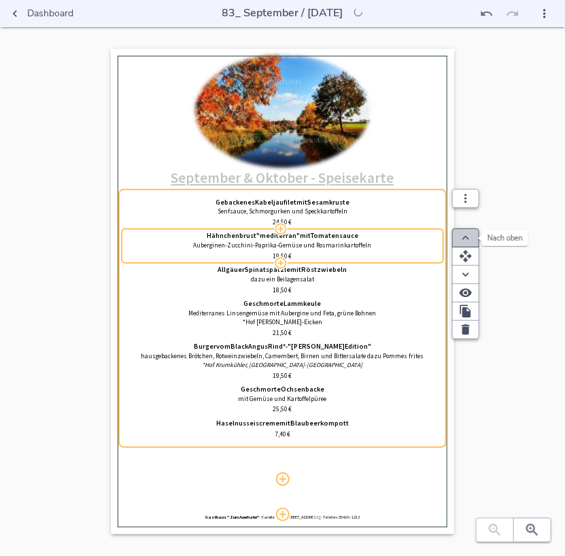
click at [459, 242] on icon "button" at bounding box center [466, 238] width 14 height 14
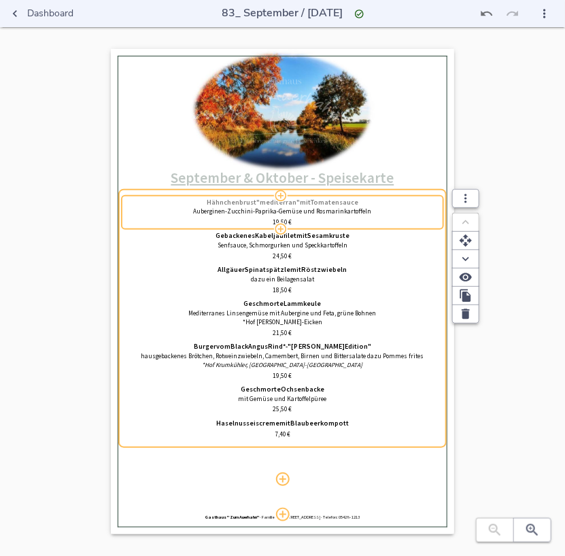
click at [231, 204] on span "Hähnchenbrust" at bounding box center [232, 202] width 50 height 8
click at [231, 204] on input "Hähnchenbrust "mediterran" mit Tomatensauce" at bounding box center [282, 202] width 315 height 8
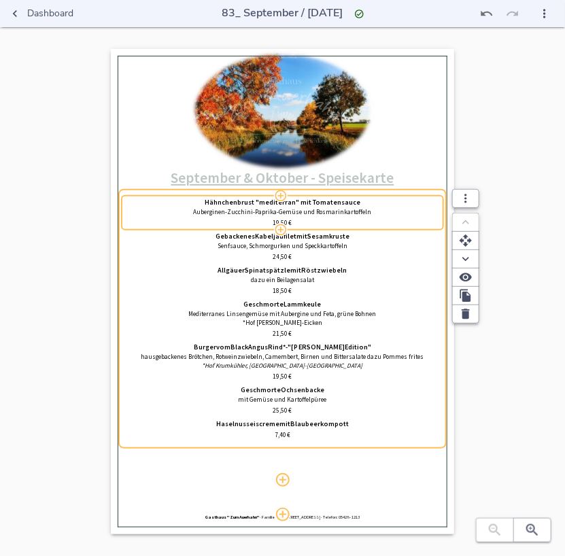
click at [236, 200] on input "Hähnchenbrust "mediterran" mit Tomatensauce" at bounding box center [282, 202] width 315 height 8
drag, startPoint x: 236, startPoint y: 200, endPoint x: 248, endPoint y: 191, distance: 15.5
click at [240, 198] on input "Hähnchenbrust "mediterran" mit Tomatensauce" at bounding box center [282, 202] width 315 height 8
type input "Hokkaido - Kürbissuppe"
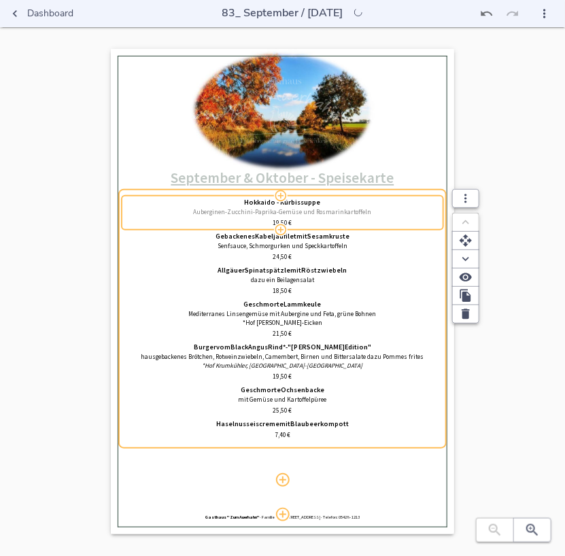
click at [215, 209] on p "Auberginen-Zucchini-Paprika-Gemüse und Rosmarinkartoffeln" at bounding box center [282, 212] width 315 height 9
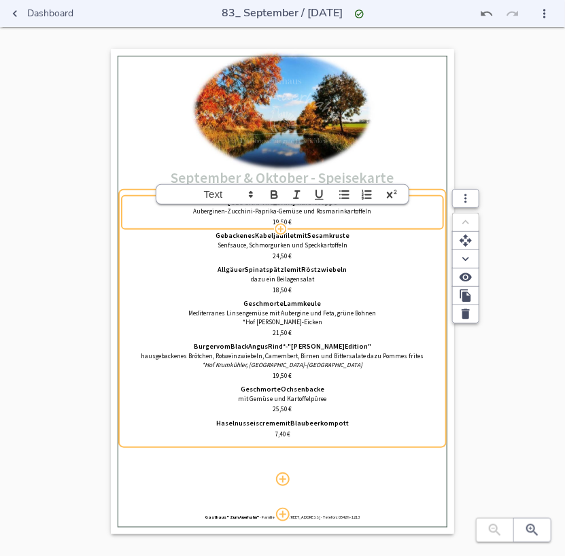
click at [224, 209] on p "Auberginen-Zucchini-Paprika-Gemüse und Rosmarinkartoffeln" at bounding box center [282, 211] width 315 height 9
click at [227, 211] on p "Auberginen-Zucchini-Paprika-Gemüse und Rosmarinkartoffeln" at bounding box center [282, 211] width 315 height 9
click at [371, 204] on span at bounding box center [354, 194] width 42 height 19
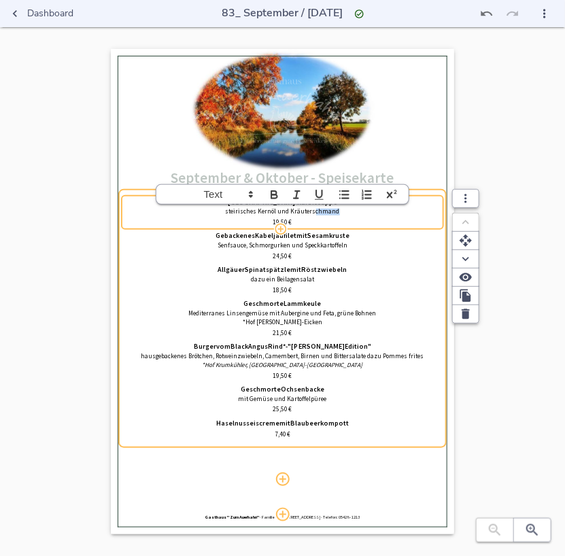
drag, startPoint x: 351, startPoint y: 214, endPoint x: 312, endPoint y: 213, distance: 39.4
click at [312, 213] on p "steirisches Kernöl und Kräuterschmand" at bounding box center [282, 211] width 315 height 9
click at [469, 149] on div "0% Hochladen September & Oktober - Speisekarte [GEOGRAPHIC_DATA] - Kürbissuppe …" at bounding box center [282, 305] width 521 height 512
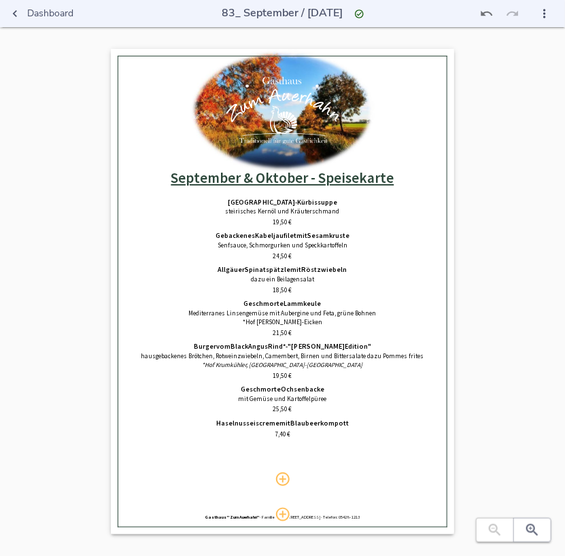
click at [482, 152] on div "0% Hochladen September & Oktober - Speisekarte [GEOGRAPHIC_DATA] - Kürbissuppe …" at bounding box center [282, 305] width 521 height 512
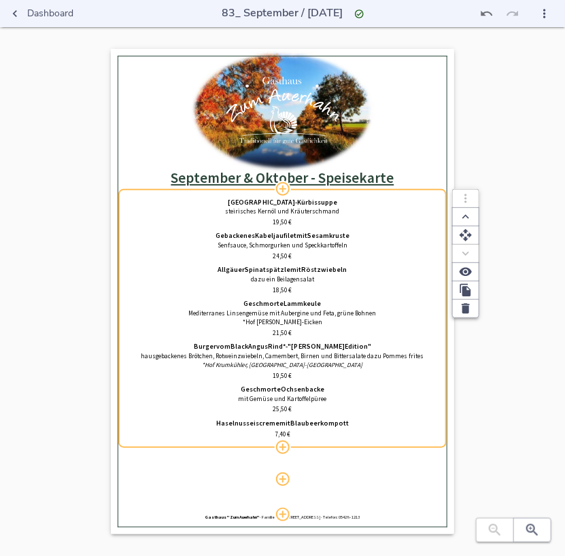
click at [285, 222] on span "19,50" at bounding box center [280, 222] width 15 height 8
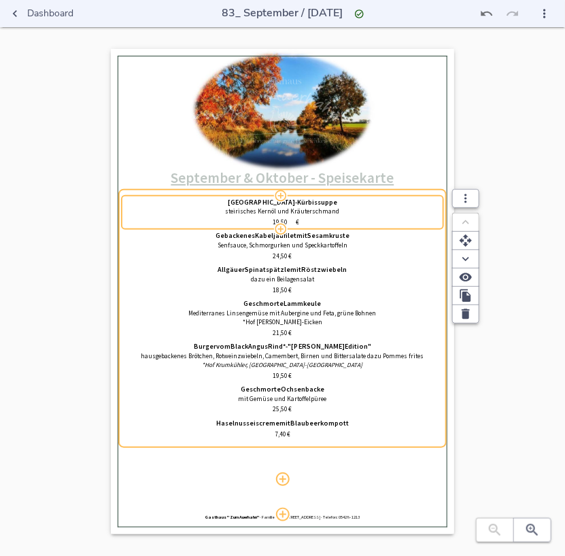
click at [285, 222] on input "19,50" at bounding box center [281, 222] width 30 height 9
type input "6,90"
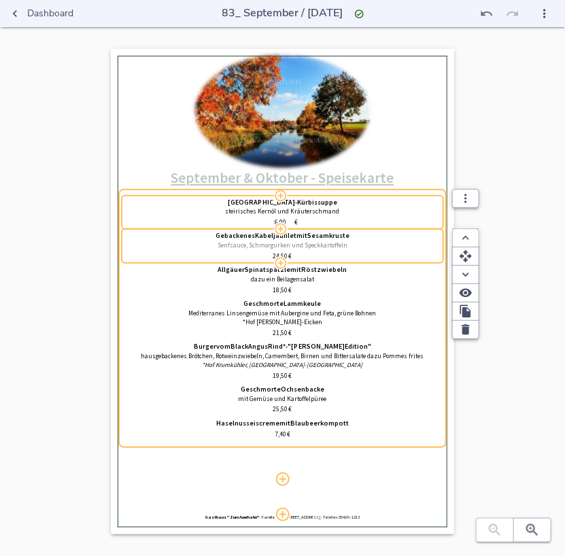
click at [342, 246] on p "Senfsauce, Schmorgurken und Speckkartoffeln" at bounding box center [282, 245] width 315 height 9
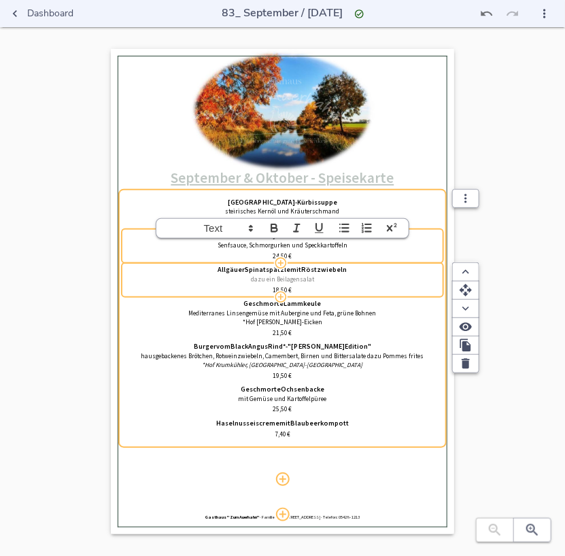
click at [351, 284] on p "dazu ein Beilagensalat" at bounding box center [282, 279] width 315 height 9
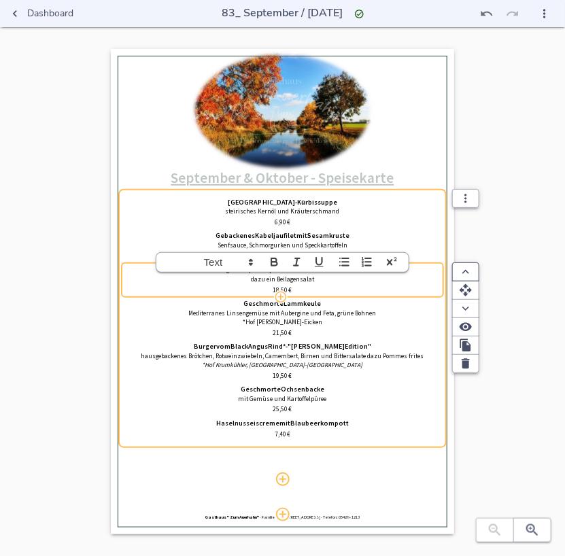
click at [467, 274] on icon "button" at bounding box center [466, 272] width 14 height 14
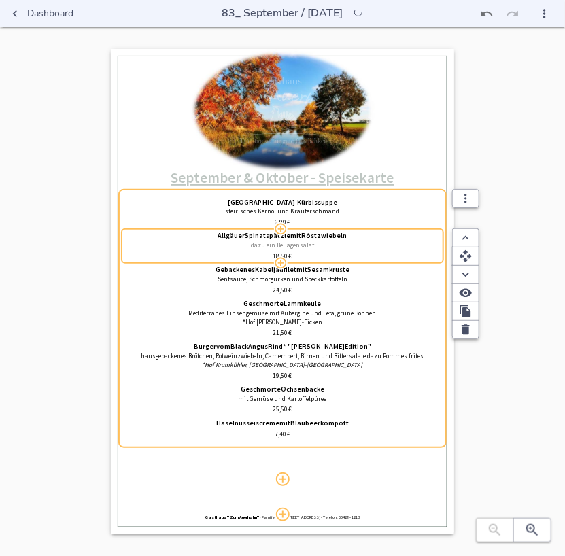
click at [355, 245] on p "dazu ein Beilagensalat" at bounding box center [282, 245] width 315 height 9
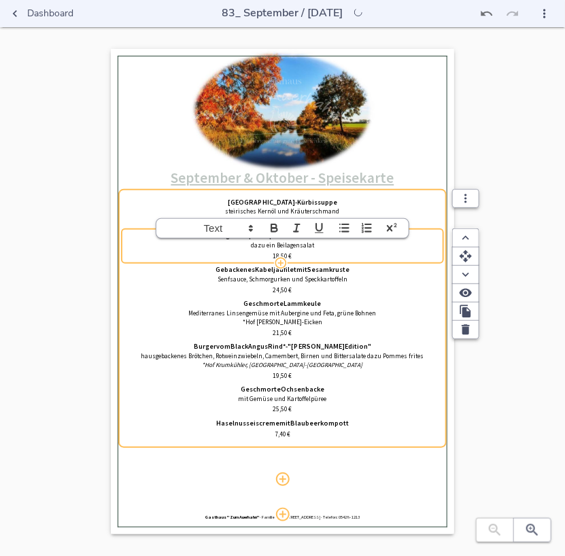
click at [355, 245] on p "dazu ein Beilagensalat" at bounding box center [282, 245] width 315 height 9
click at [355, 245] on p "0" at bounding box center [282, 245] width 315 height 9
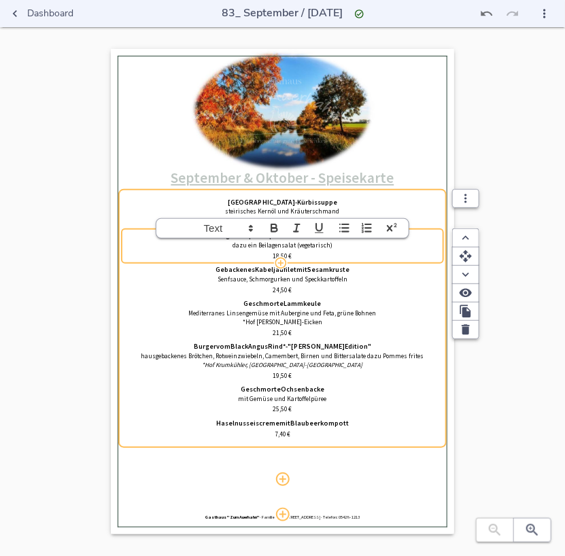
click at [368, 246] on p "dazu ein Beilagensalat (vegetarisch)" at bounding box center [282, 245] width 315 height 9
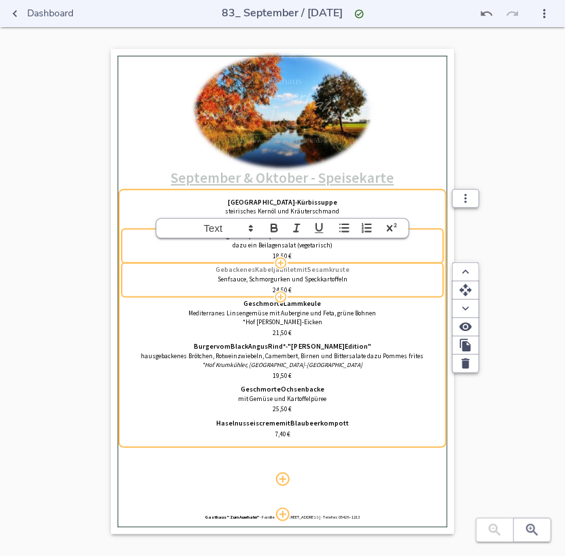
click at [368, 270] on div "Gebackenes Kabeljaufilet mit Sesamkruste" at bounding box center [282, 269] width 315 height 7
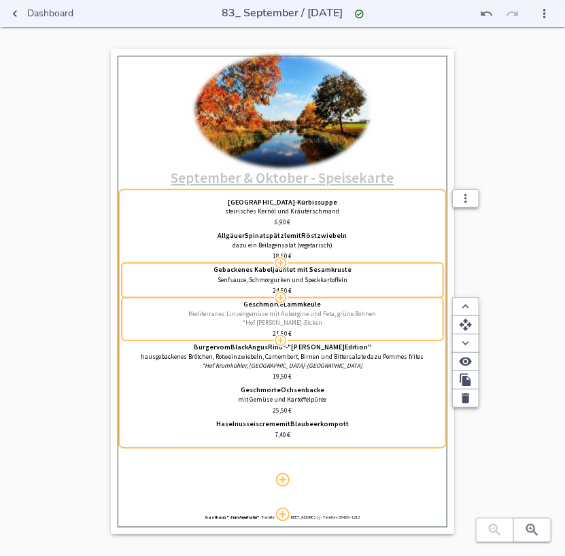
click at [304, 315] on p "Mediterranes Linsengemüse mit Aubergine und Feta, grüne Bohnen" at bounding box center [282, 314] width 315 height 9
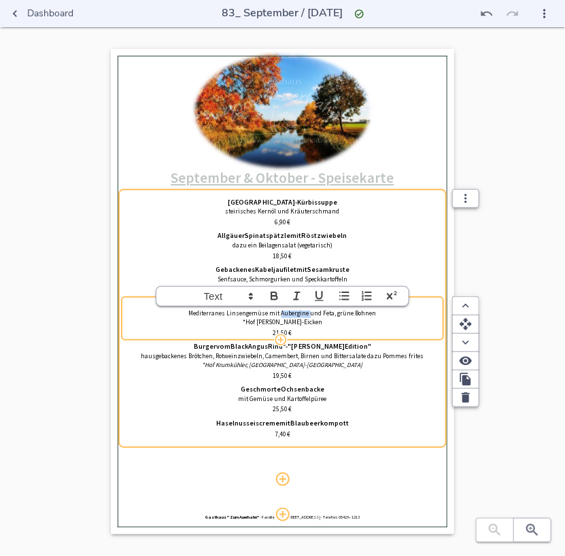
click at [304, 315] on p "Mediterranes Linsengemüse mit Aubergine und Feta, grüne Bohnen" at bounding box center [282, 313] width 315 height 9
click at [306, 316] on p "Mediterranes Linsengemüse mit Aubergine und Feta, grüne Bohnen" at bounding box center [282, 313] width 315 height 9
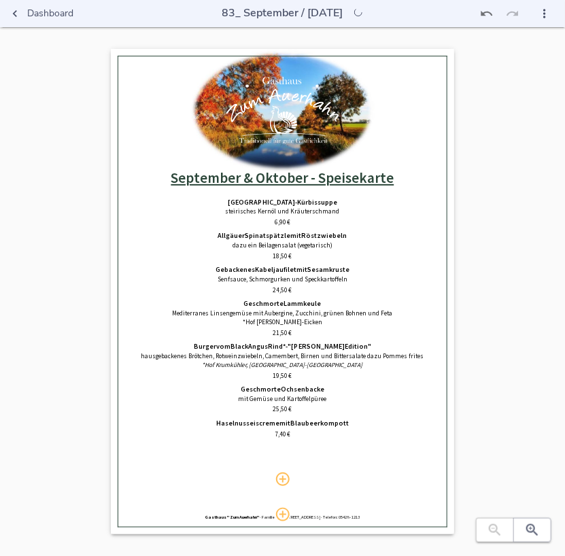
click at [515, 248] on div "0% Hochladen September & Oktober - Speisekarte [GEOGRAPHIC_DATA] - Kürbissuppe …" at bounding box center [282, 305] width 521 height 512
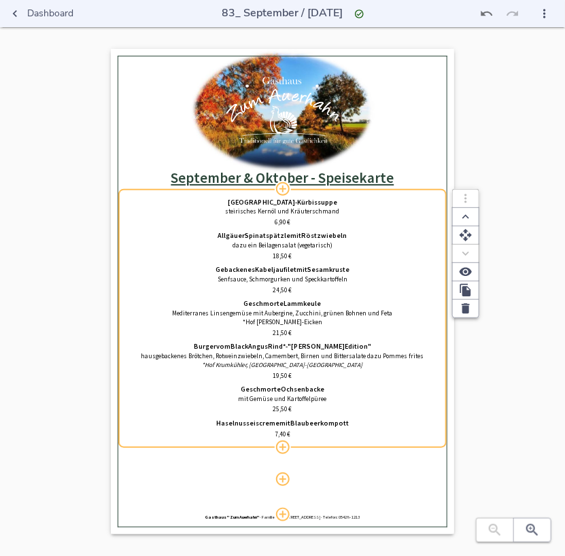
click at [270, 306] on span "Geschmorte" at bounding box center [264, 304] width 40 height 8
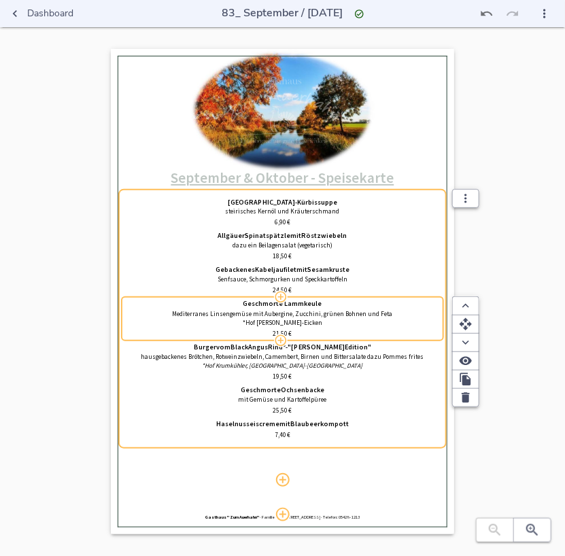
click at [270, 306] on input "Geschmorte Lammkeule" at bounding box center [282, 304] width 315 height 8
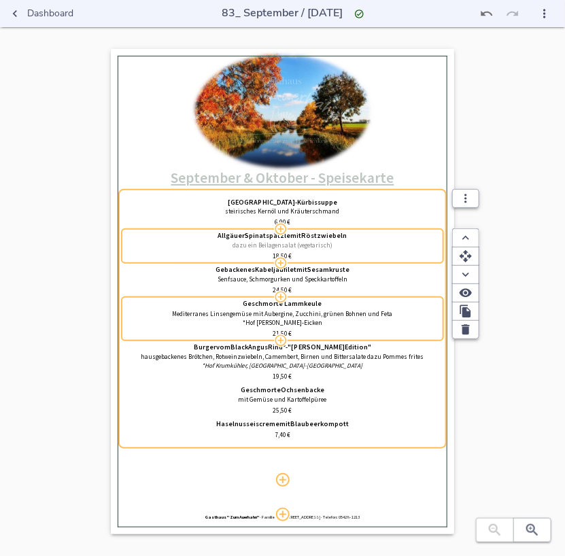
click at [329, 244] on p "dazu ein Beilagensalat (vegetarisch)" at bounding box center [282, 245] width 315 height 9
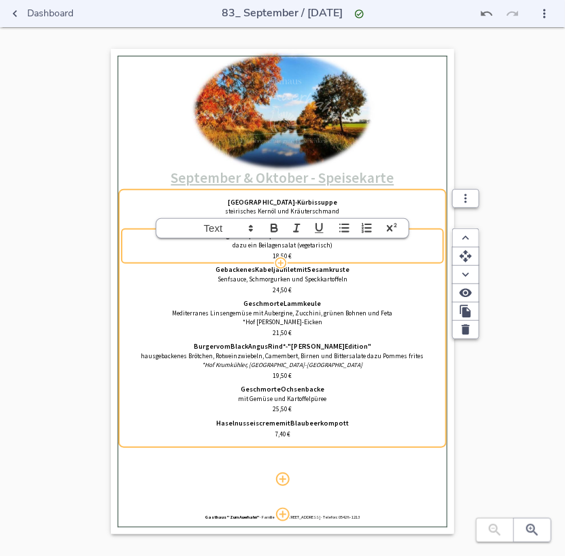
click at [523, 235] on div "0% Hochladen September & Oktober - Speisekarte [GEOGRAPHIC_DATA] - Kürbissuppe …" at bounding box center [282, 305] width 521 height 512
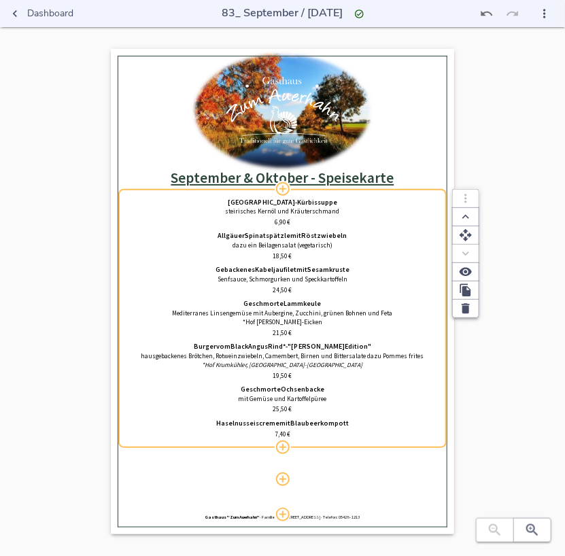
click at [322, 308] on div "Geschmorte Lammkeule Mediterranes Linsengemüse mit Aubergine, Zucchini, grünen …" at bounding box center [282, 312] width 315 height 25
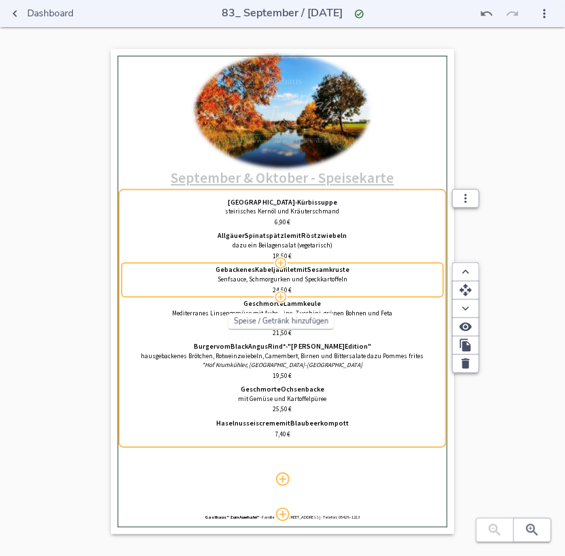
click at [279, 298] on icon "button" at bounding box center [281, 297] width 14 height 14
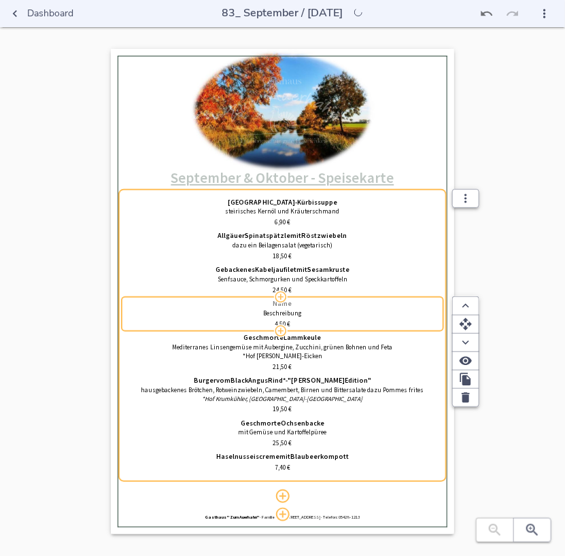
click at [298, 301] on div "Name" at bounding box center [282, 303] width 315 height 7
click at [298, 301] on input "Name" at bounding box center [282, 304] width 315 height 8
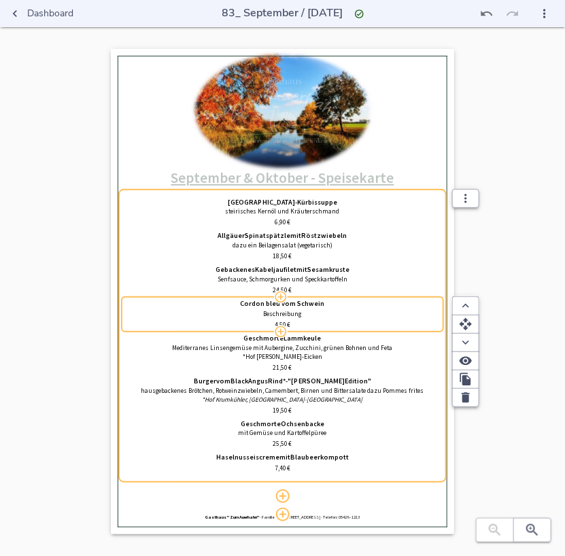
type input "Cordon bleu vom Schwein"
click at [310, 313] on p "Beschreibung" at bounding box center [282, 314] width 315 height 9
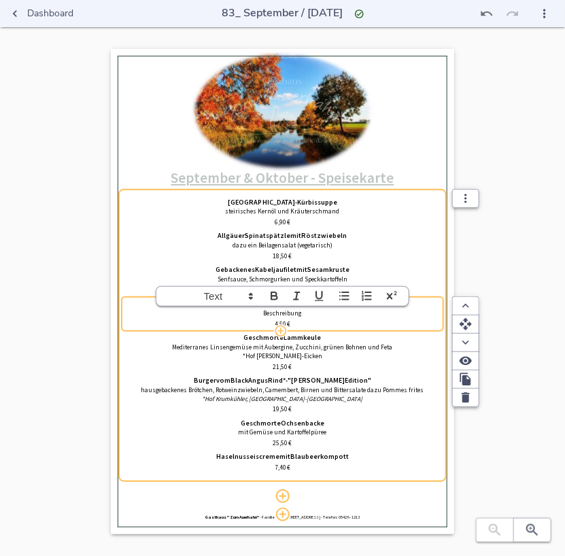
click at [310, 313] on p "Beschreibung" at bounding box center [282, 313] width 315 height 9
click at [280, 323] on span "4,50" at bounding box center [280, 324] width 12 height 8
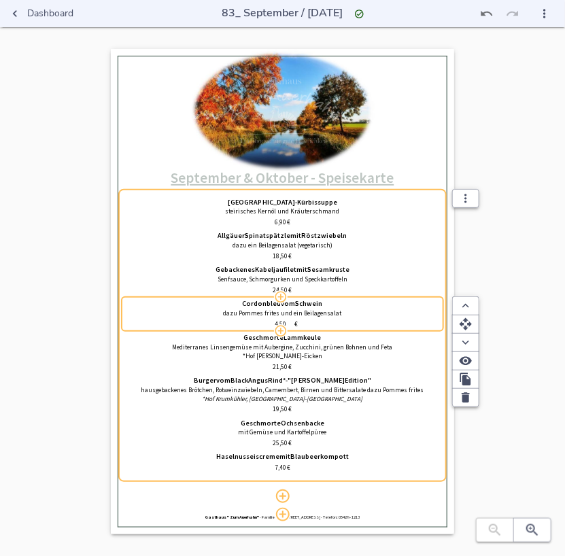
click at [280, 323] on input "4,50" at bounding box center [280, 324] width 26 height 9
type input "20,50"
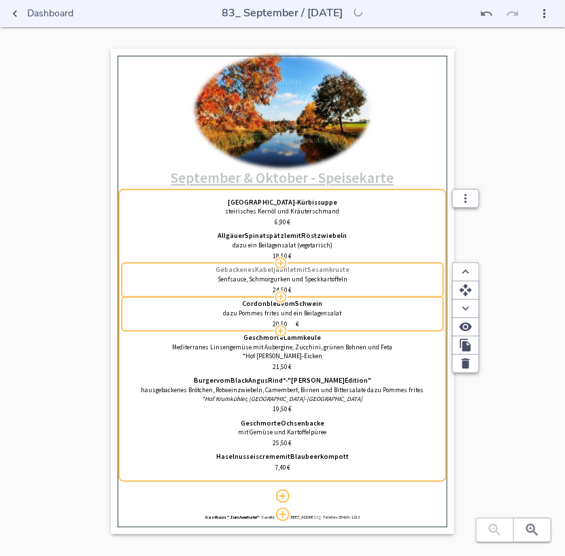
click at [335, 273] on span "Sesamkruste" at bounding box center [328, 270] width 42 height 8
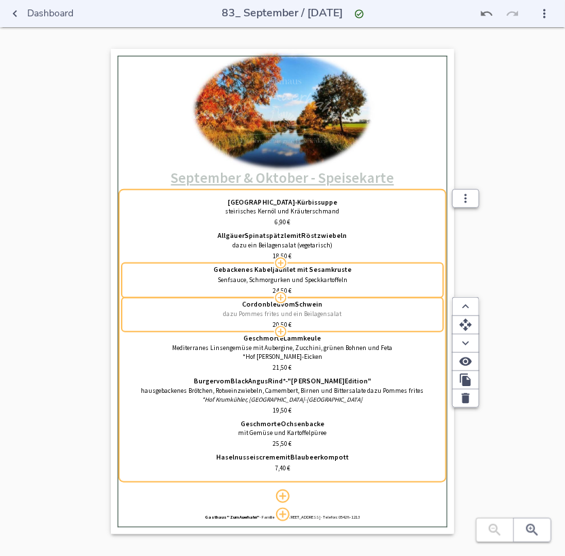
click at [364, 315] on p "dazu Pommes frites und ein Beilagensalat" at bounding box center [282, 314] width 315 height 9
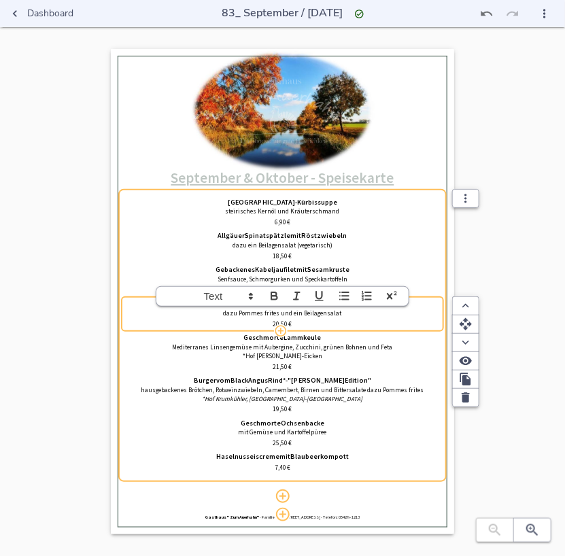
click at [370, 315] on p "dazu Pommes frites und ein Beilagensalat" at bounding box center [282, 313] width 315 height 9
click at [423, 303] on div "Cordon bleu vom Schwein" at bounding box center [282, 303] width 315 height 7
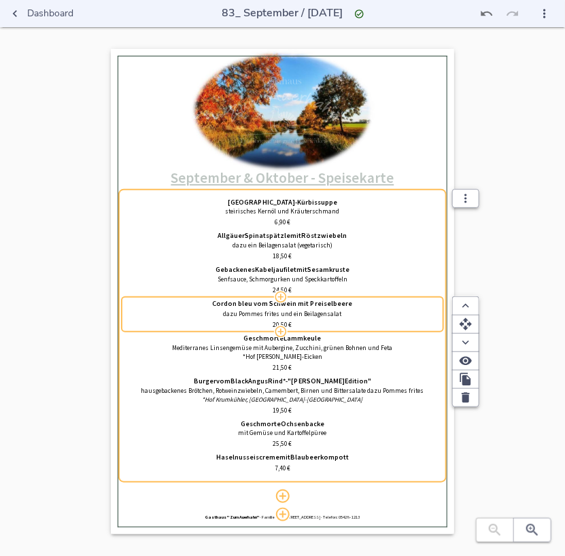
type input "Cordon bleu vom Schwein mit Preiselbeeren"
click at [512, 217] on div "0% Hochladen September & Oktober - Speisekarte [GEOGRAPHIC_DATA] - Kürbissuppe …" at bounding box center [282, 305] width 521 height 512
